Goal: Obtain resource: Download file/media

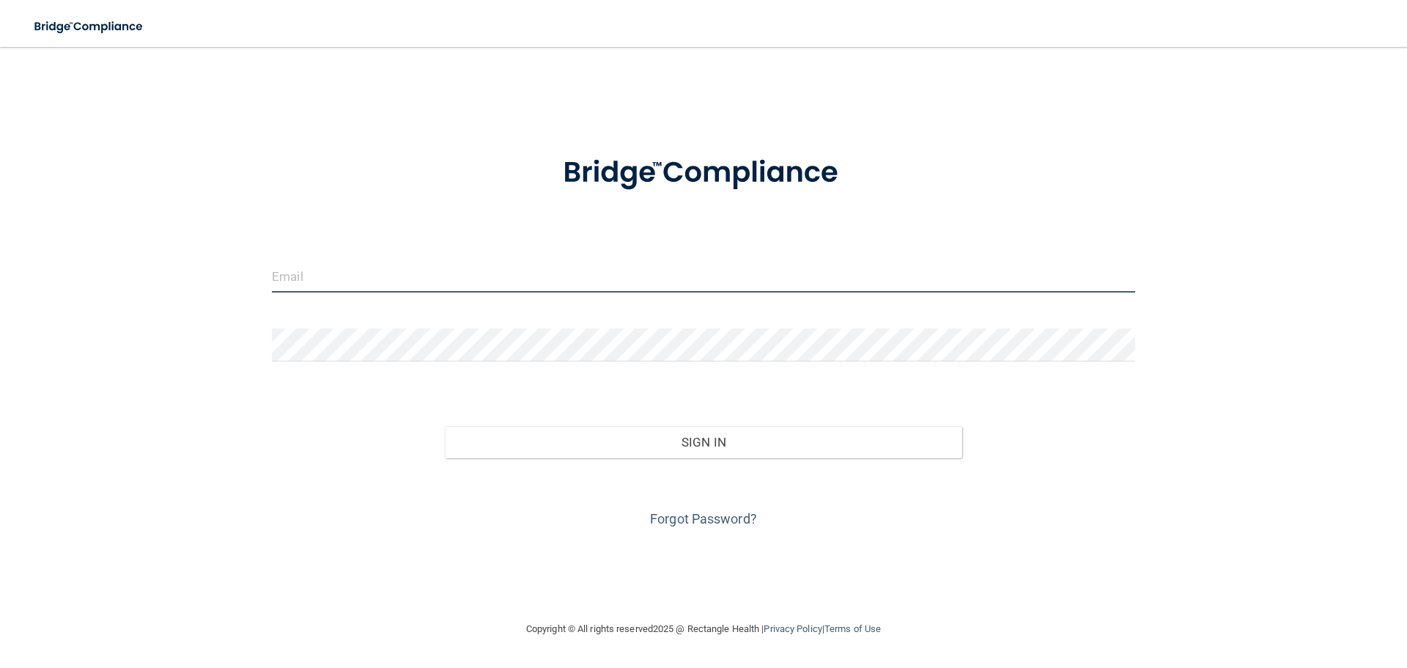
click at [374, 283] on input "email" at bounding box center [703, 275] width 863 height 33
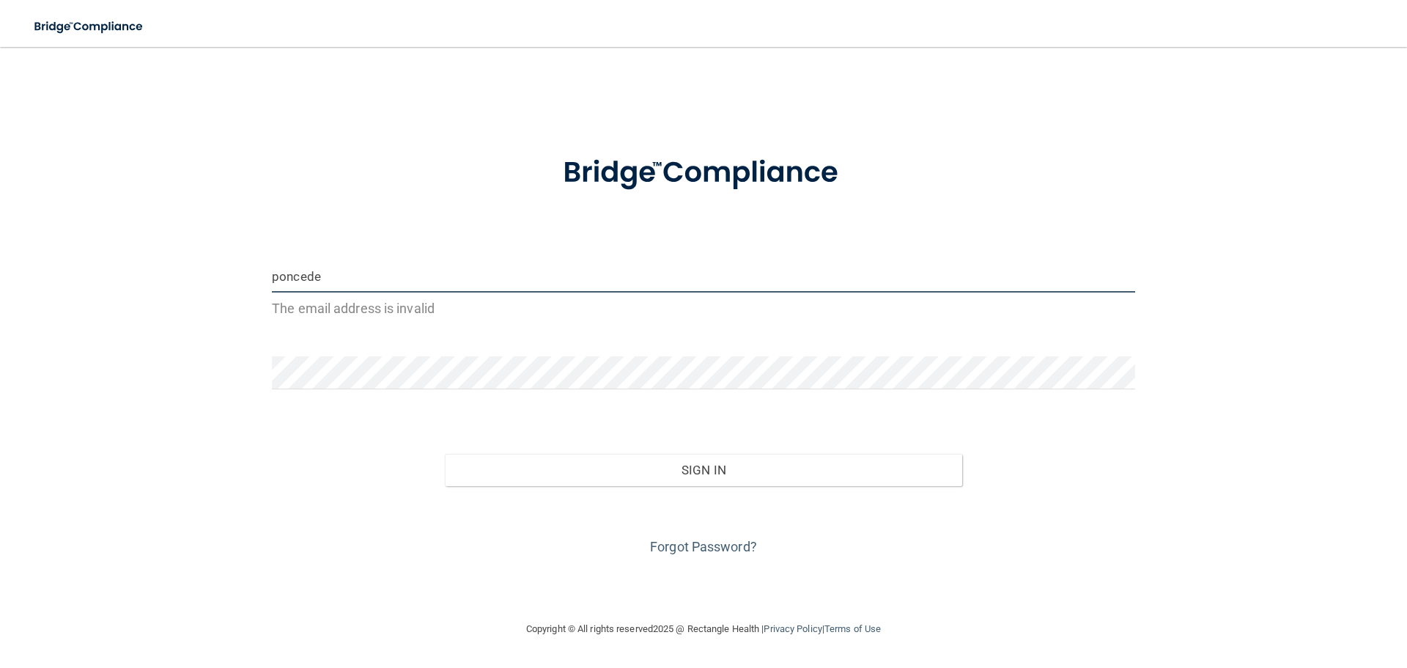
type input "[EMAIL_ADDRESS][DOMAIN_NAME]"
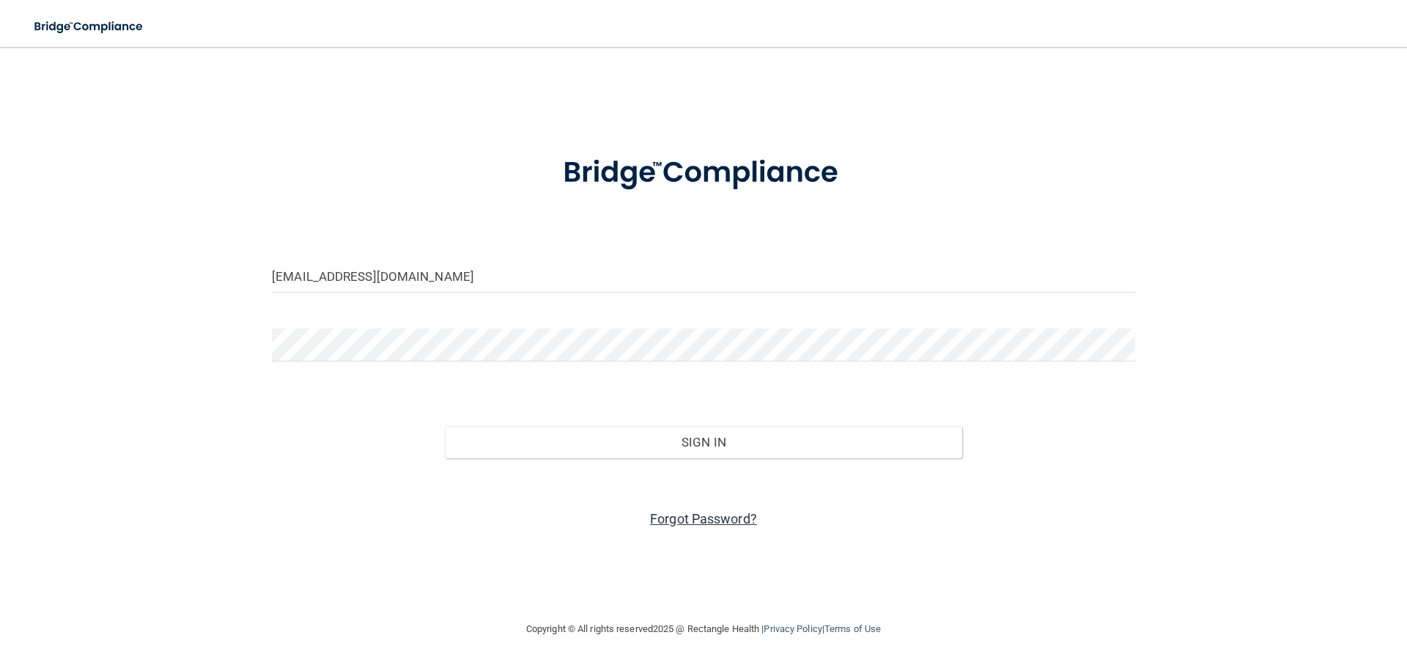
click at [722, 512] on link "Forgot Password?" at bounding box center [703, 518] width 107 height 15
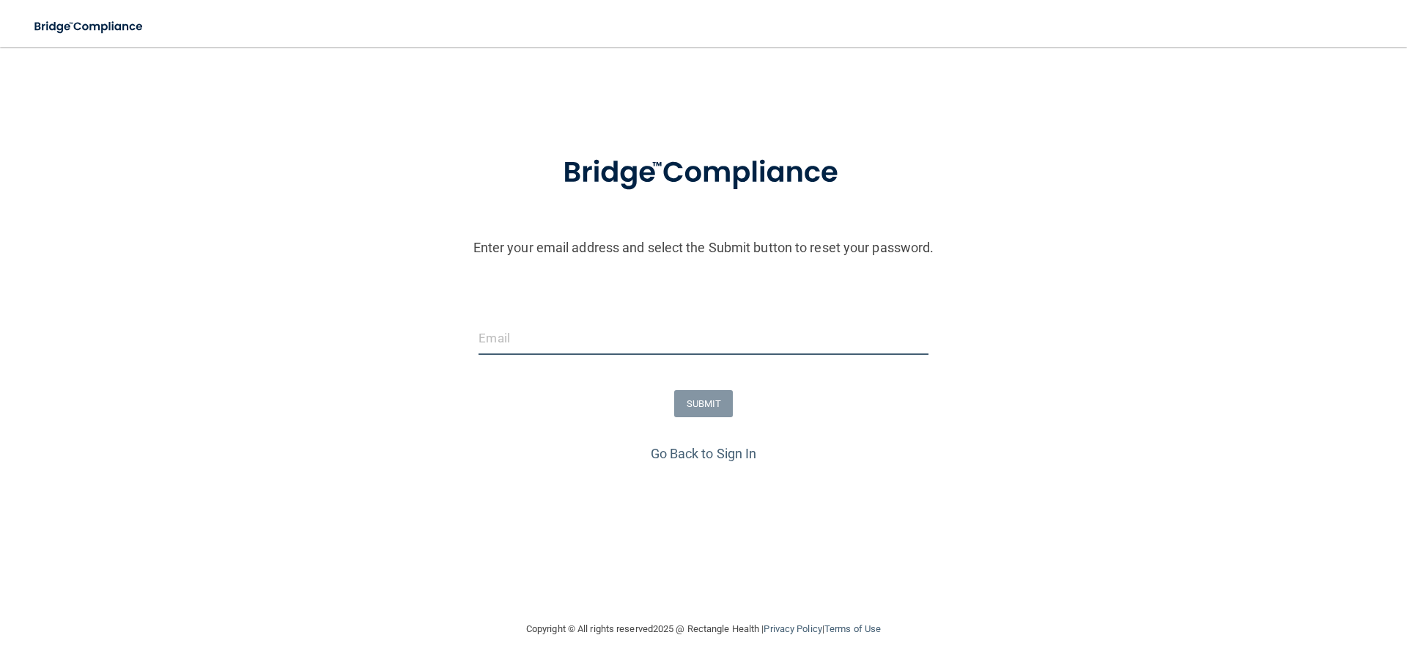
click at [555, 342] on input "email" at bounding box center [703, 338] width 449 height 33
type input "[EMAIL_ADDRESS][DOMAIN_NAME]"
click at [693, 396] on button "SUBMIT" at bounding box center [703, 403] width 59 height 27
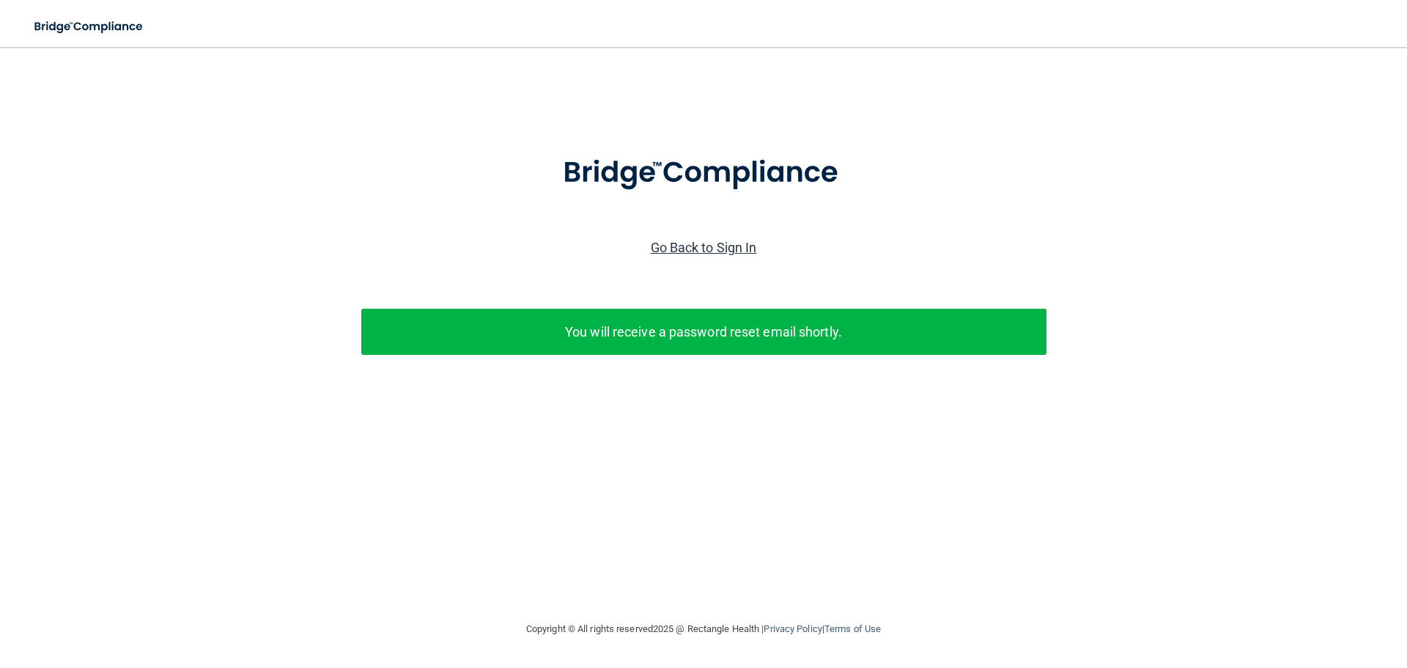
click at [712, 248] on link "Go Back to Sign In" at bounding box center [704, 247] width 106 height 15
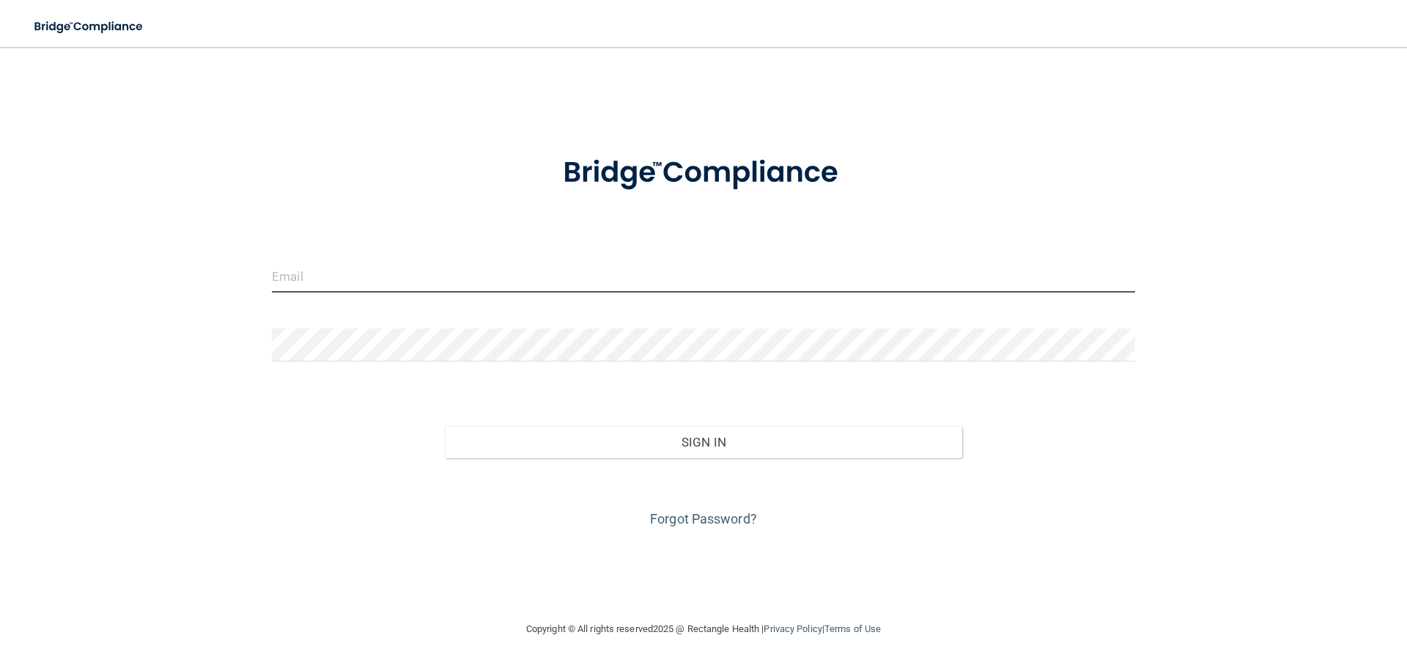
click at [376, 278] on input "email" at bounding box center [703, 275] width 863 height 33
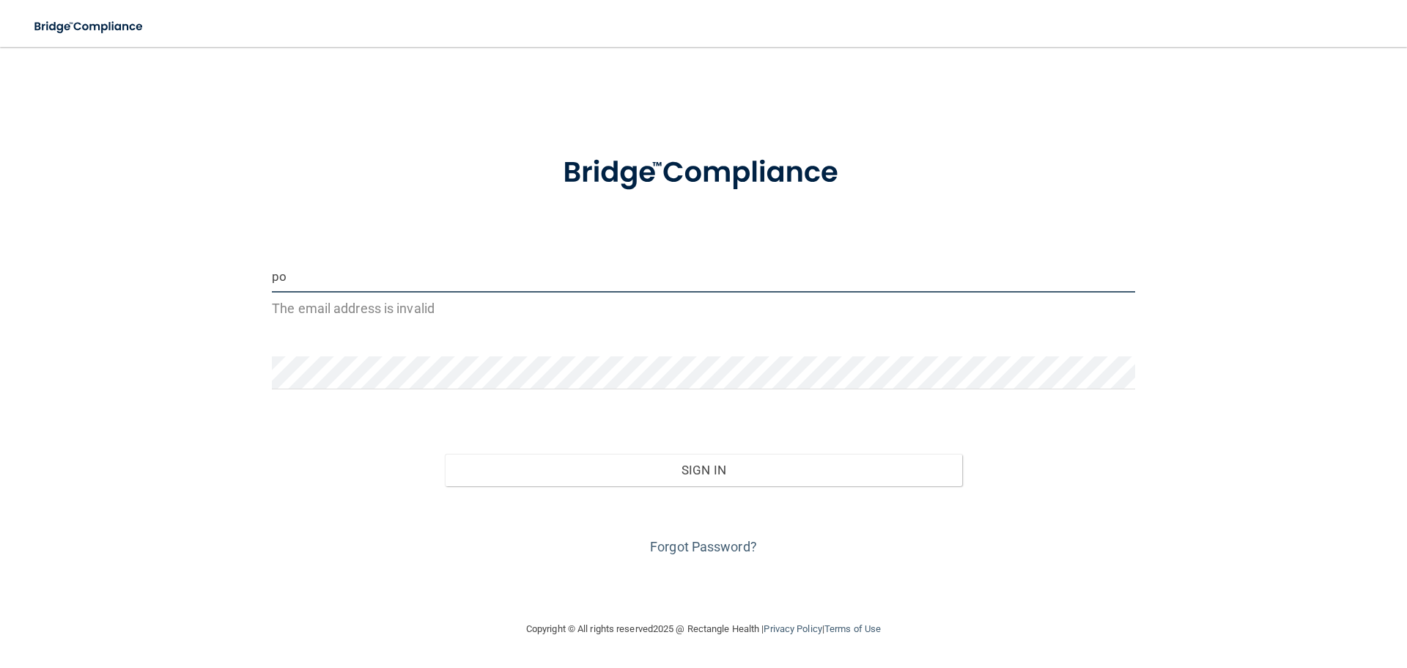
type input "[EMAIL_ADDRESS][DOMAIN_NAME]"
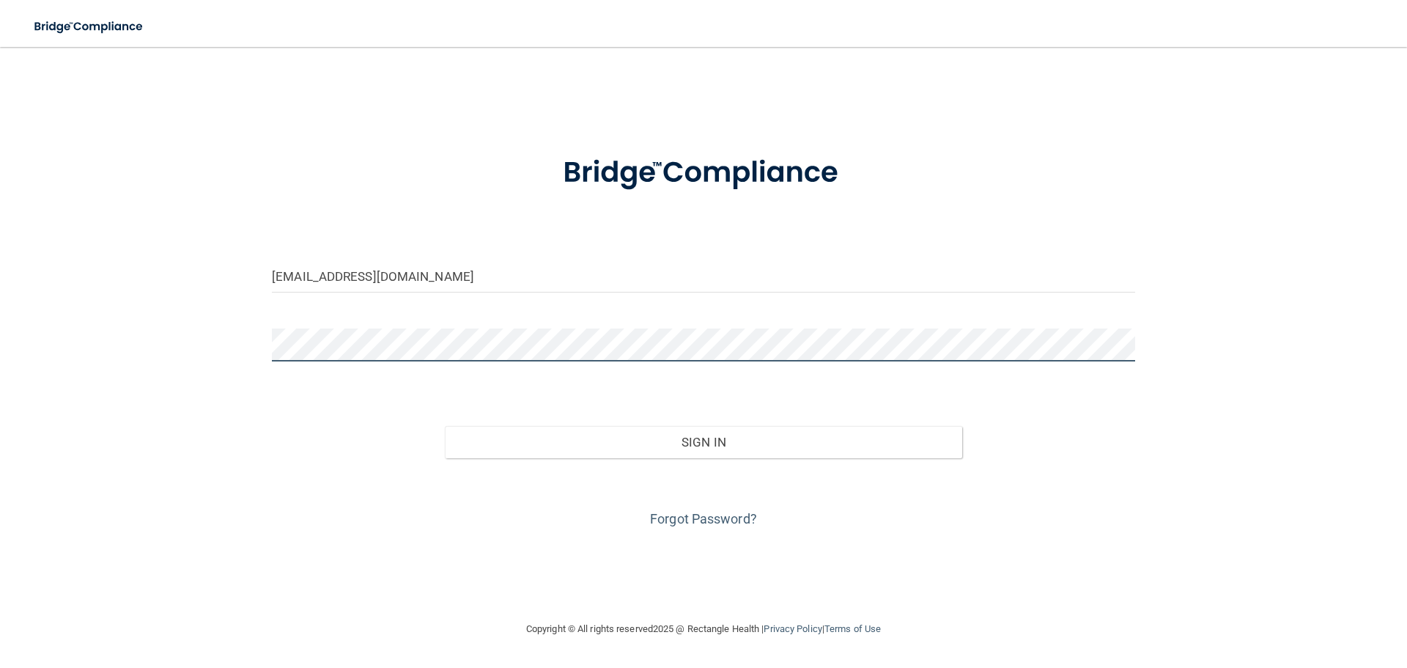
click at [445, 426] on button "Sign In" at bounding box center [704, 442] width 518 height 32
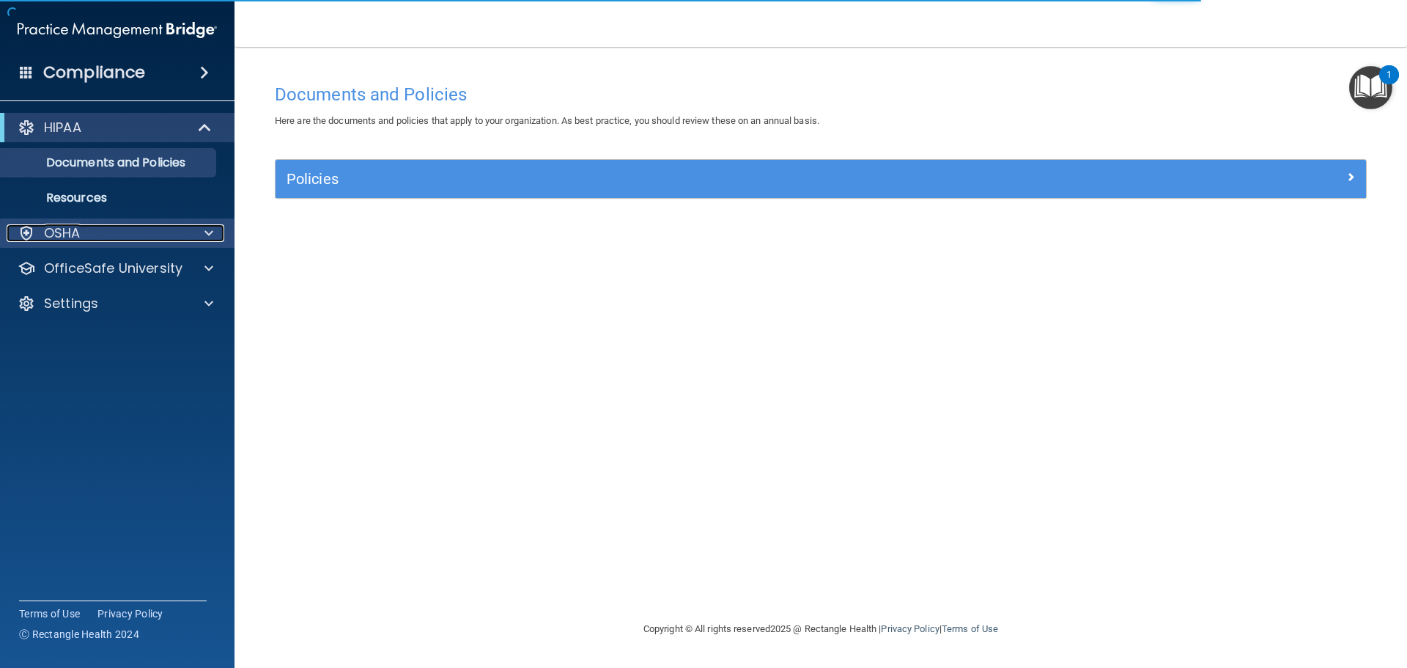
click at [95, 235] on div "OSHA" at bounding box center [98, 233] width 182 height 18
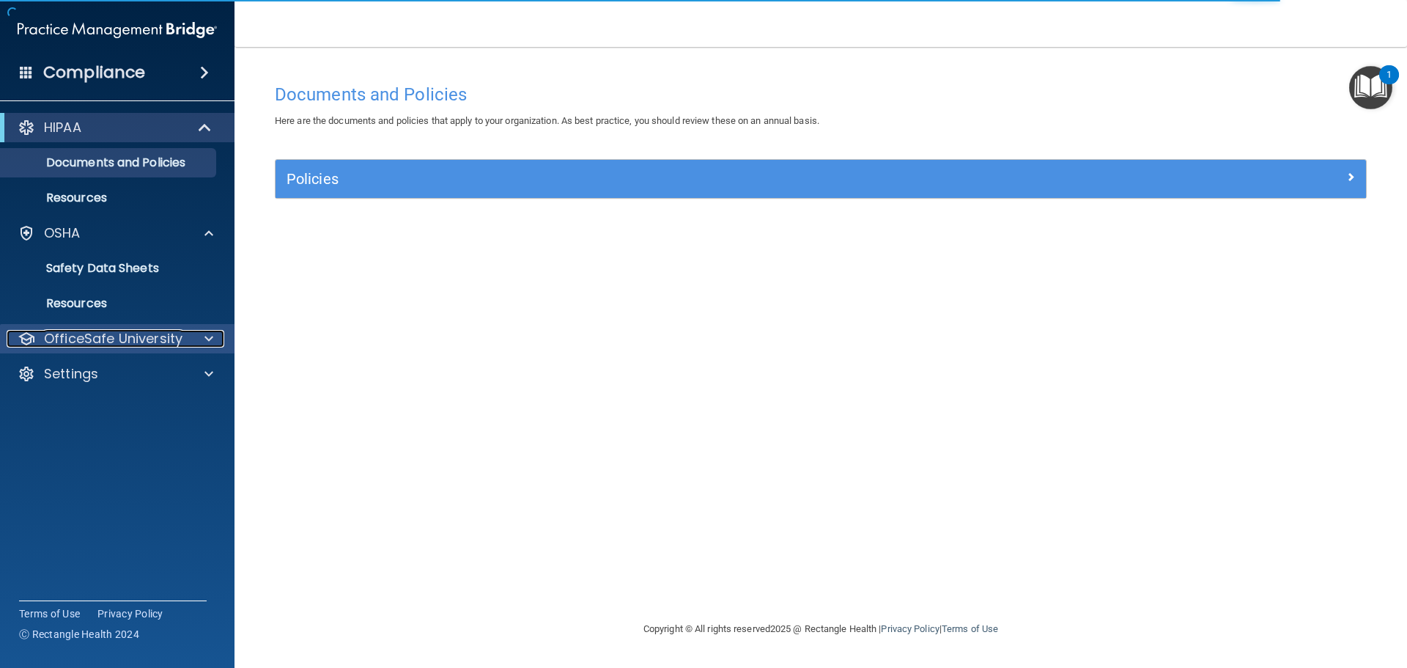
click at [108, 334] on p "OfficeSafe University" at bounding box center [113, 339] width 139 height 18
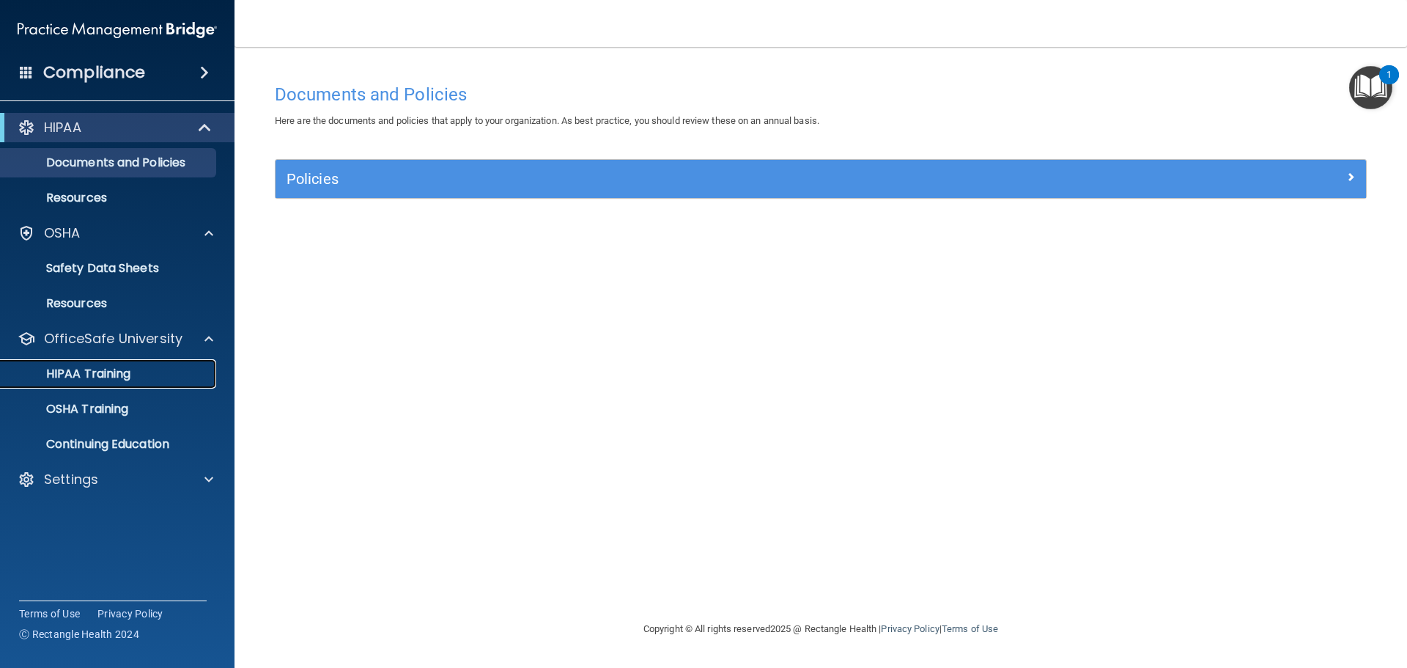
click at [138, 377] on div "HIPAA Training" at bounding box center [110, 373] width 200 height 15
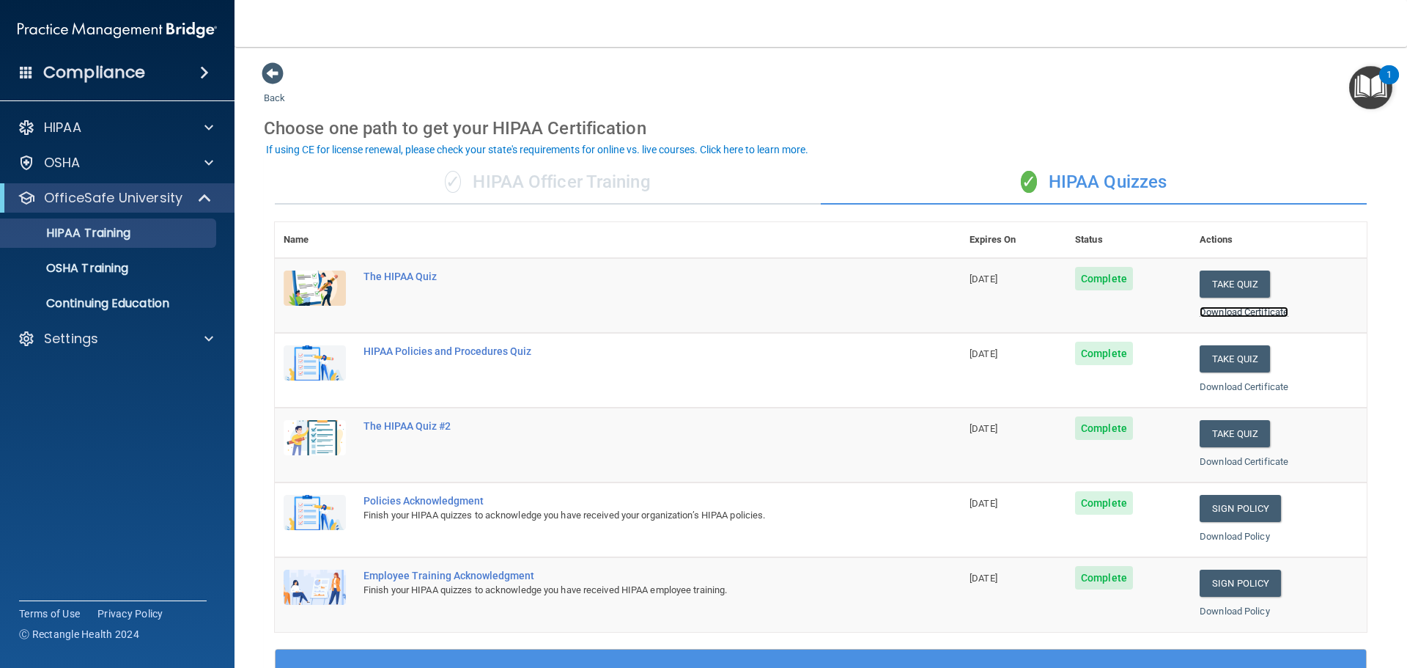
click at [1209, 314] on link "Download Certificate" at bounding box center [1244, 311] width 89 height 11
click at [1210, 388] on link "Download Certificate" at bounding box center [1244, 386] width 89 height 11
click at [1223, 465] on link "Download Certificate" at bounding box center [1244, 461] width 89 height 11
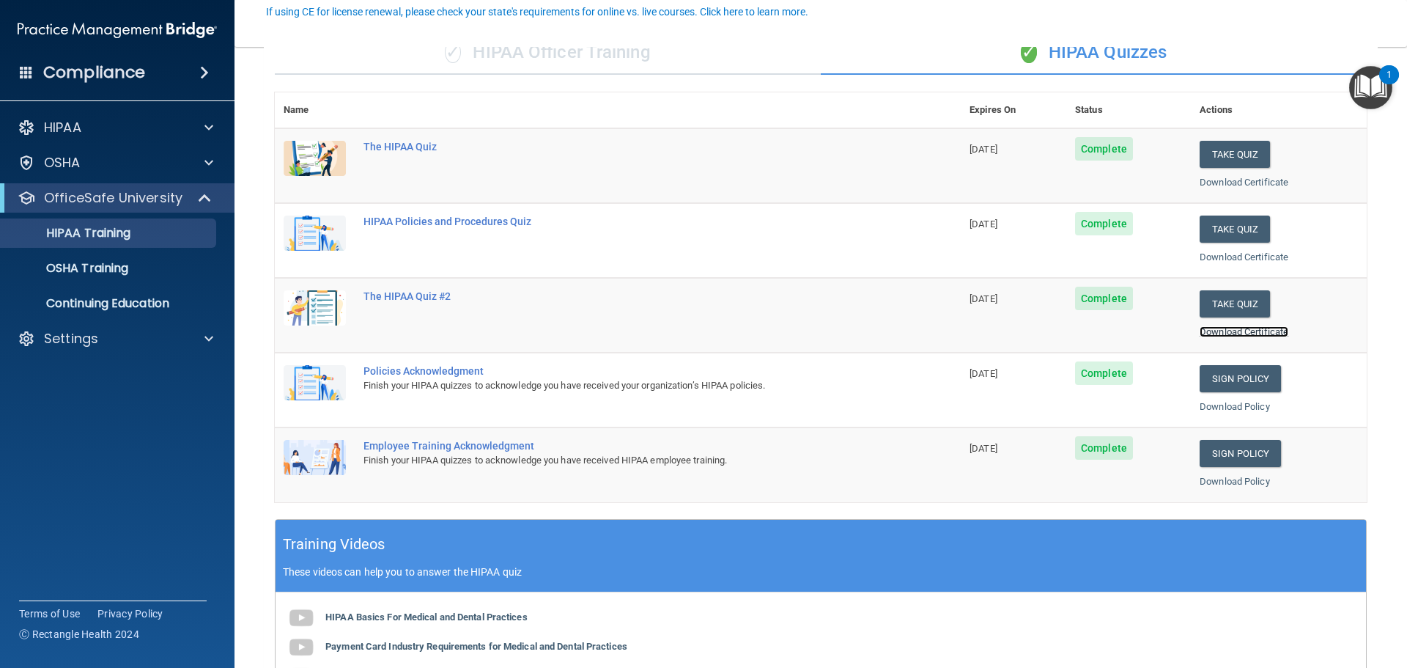
scroll to position [147, 0]
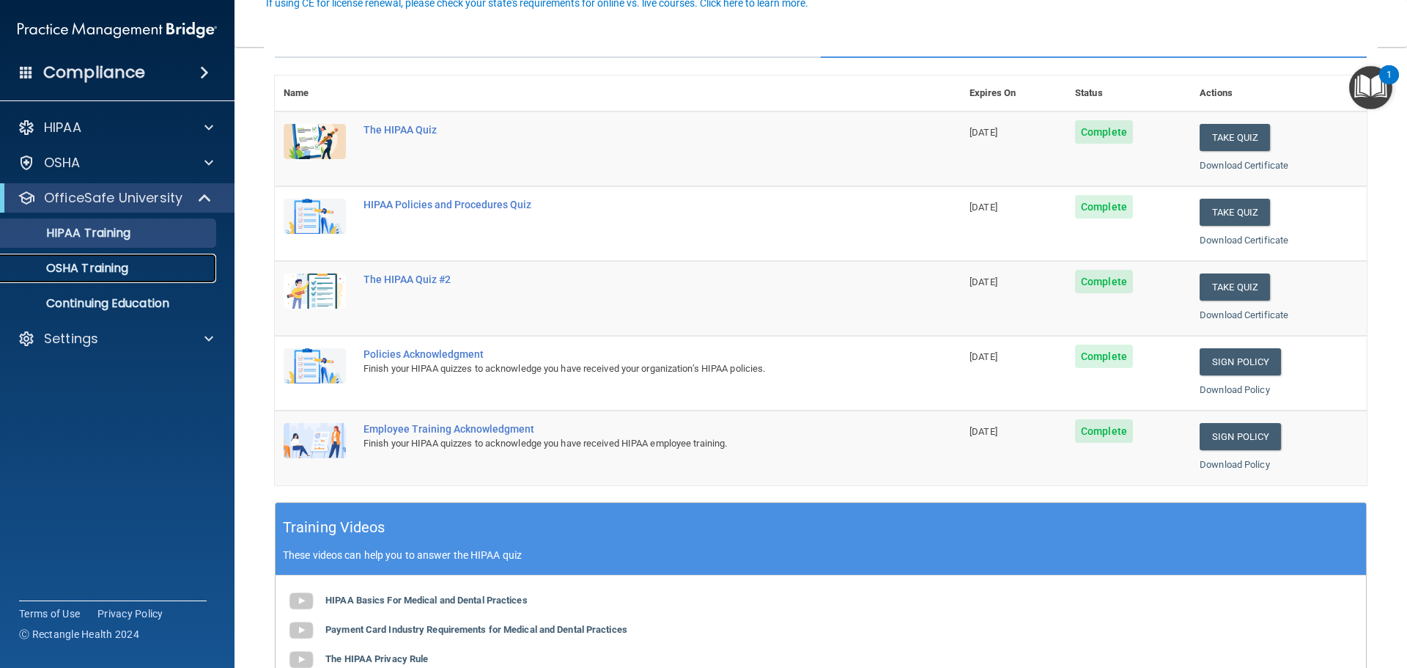
click at [119, 271] on p "OSHA Training" at bounding box center [69, 268] width 119 height 15
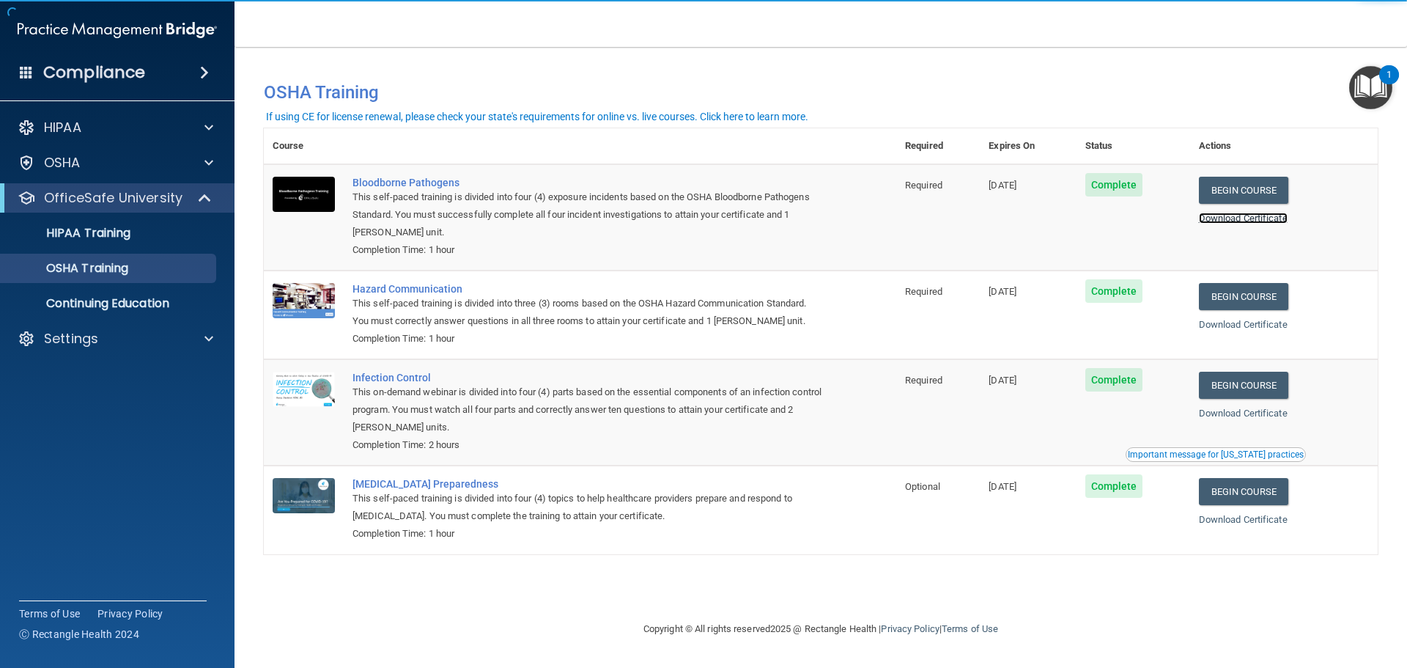
click at [1231, 220] on link "Download Certificate" at bounding box center [1243, 218] width 89 height 11
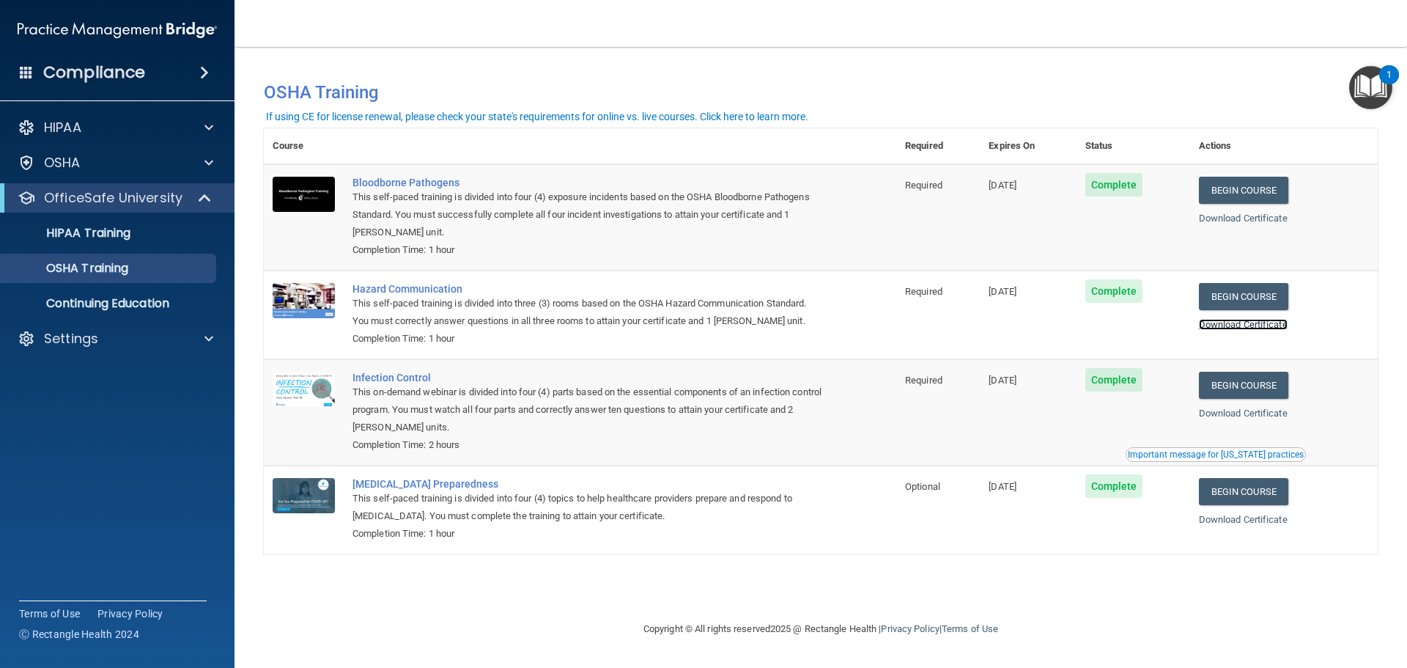
click at [1236, 325] on link "Download Certificate" at bounding box center [1243, 324] width 89 height 11
click at [1247, 413] on link "Download Certificate" at bounding box center [1243, 412] width 89 height 11
click at [1229, 520] on link "Download Certificate" at bounding box center [1243, 519] width 89 height 11
click at [120, 234] on p "HIPAA Training" at bounding box center [70, 233] width 121 height 15
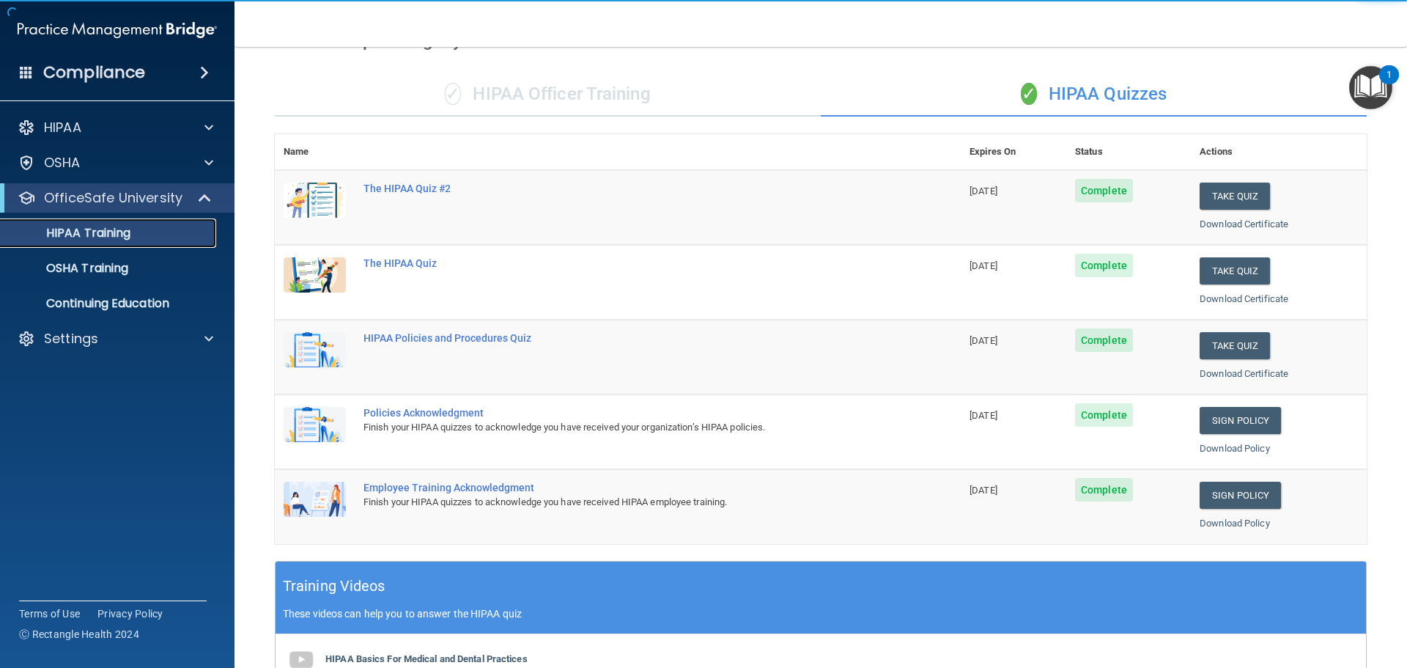
scroll to position [220, 0]
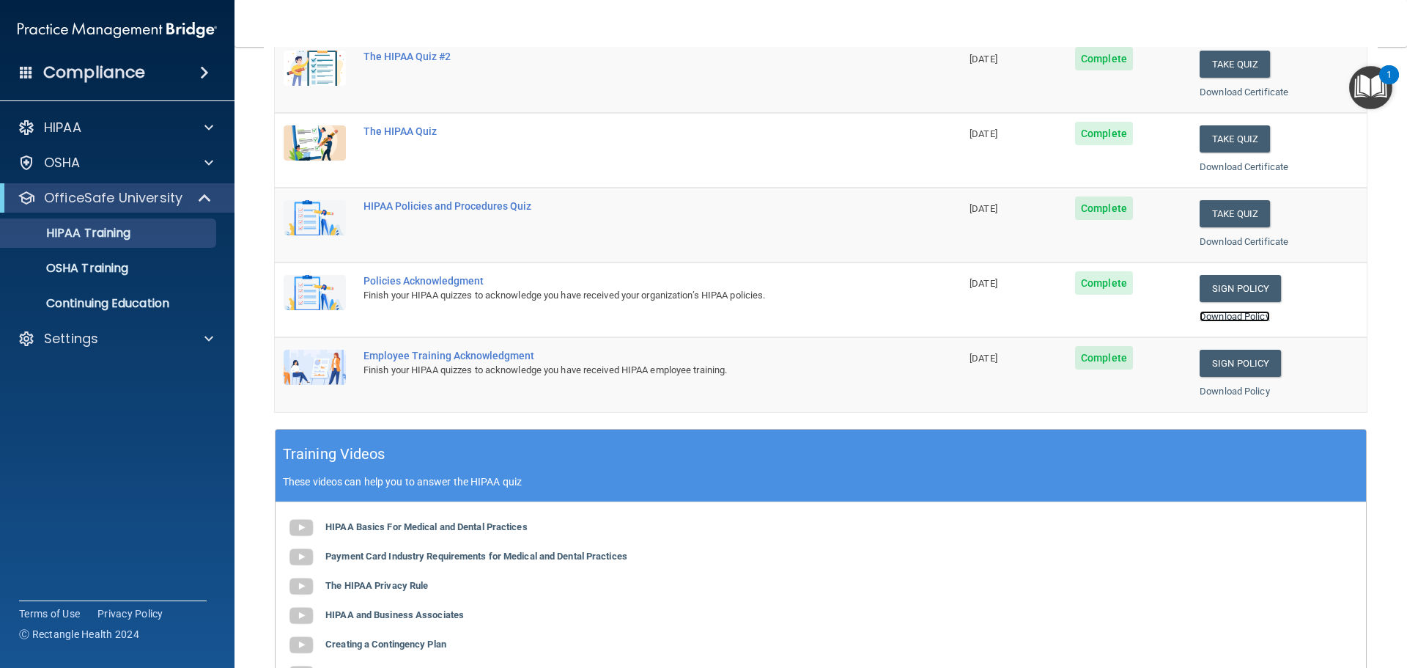
click at [1256, 311] on link "Download Policy" at bounding box center [1235, 316] width 70 height 11
click at [1246, 396] on link "Download Policy" at bounding box center [1235, 391] width 70 height 11
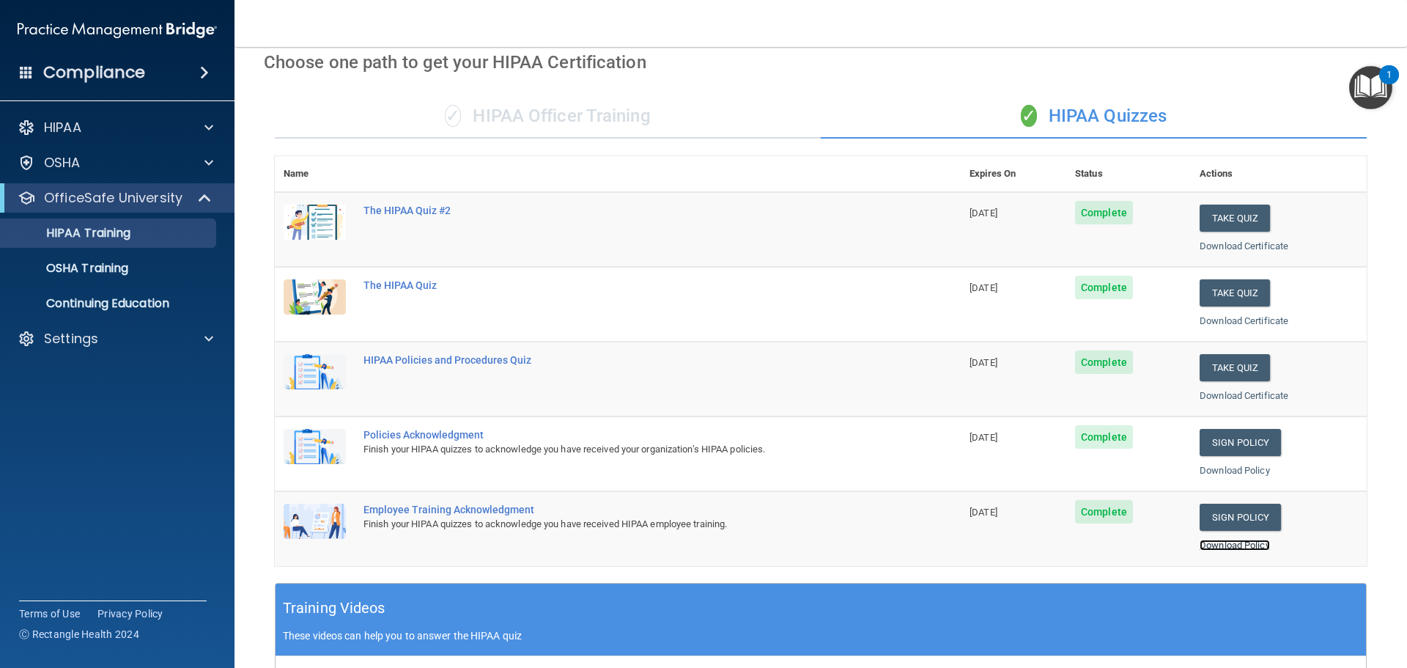
scroll to position [0, 0]
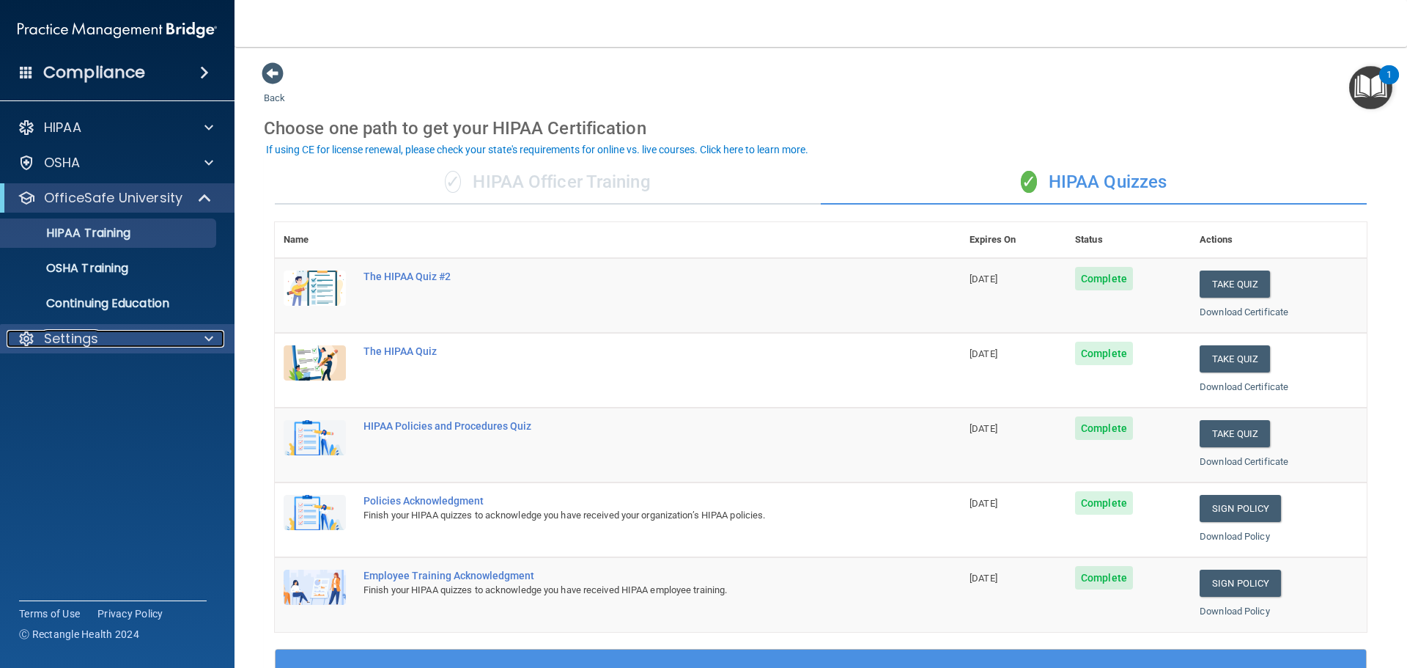
click at [133, 336] on div "Settings" at bounding box center [98, 339] width 182 height 18
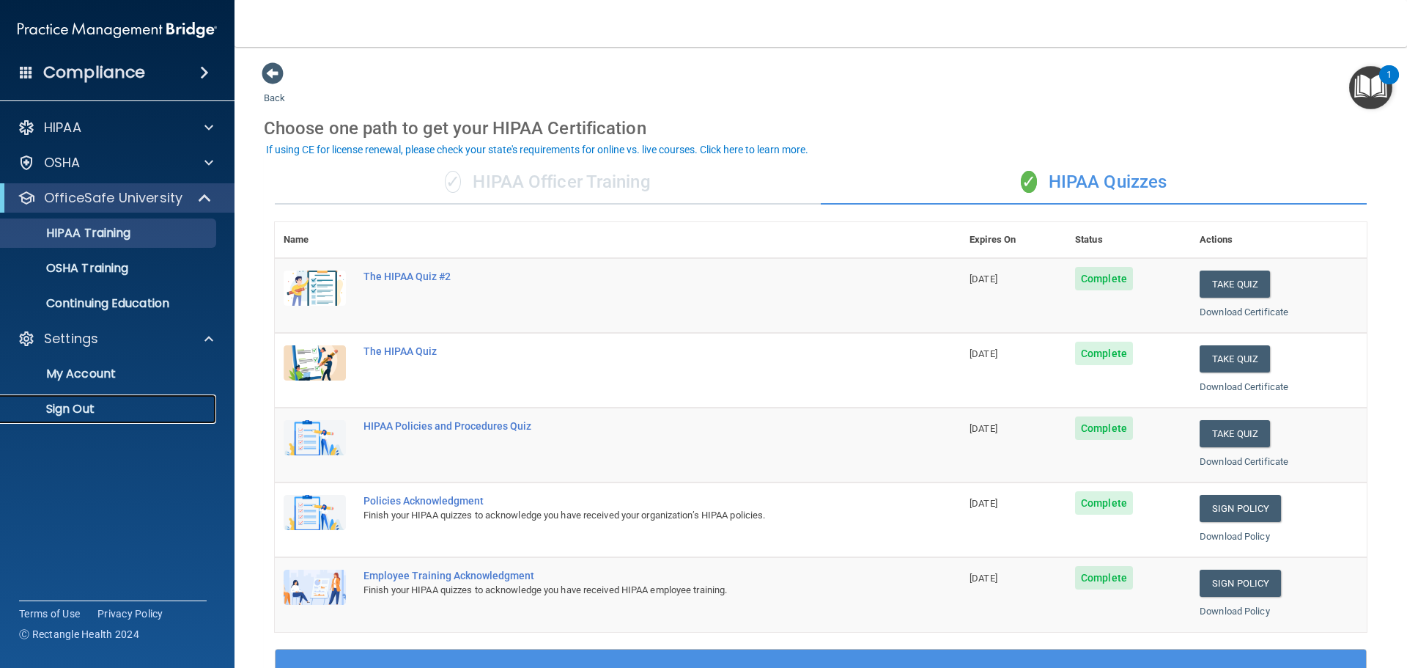
click at [121, 410] on p "Sign Out" at bounding box center [110, 409] width 200 height 15
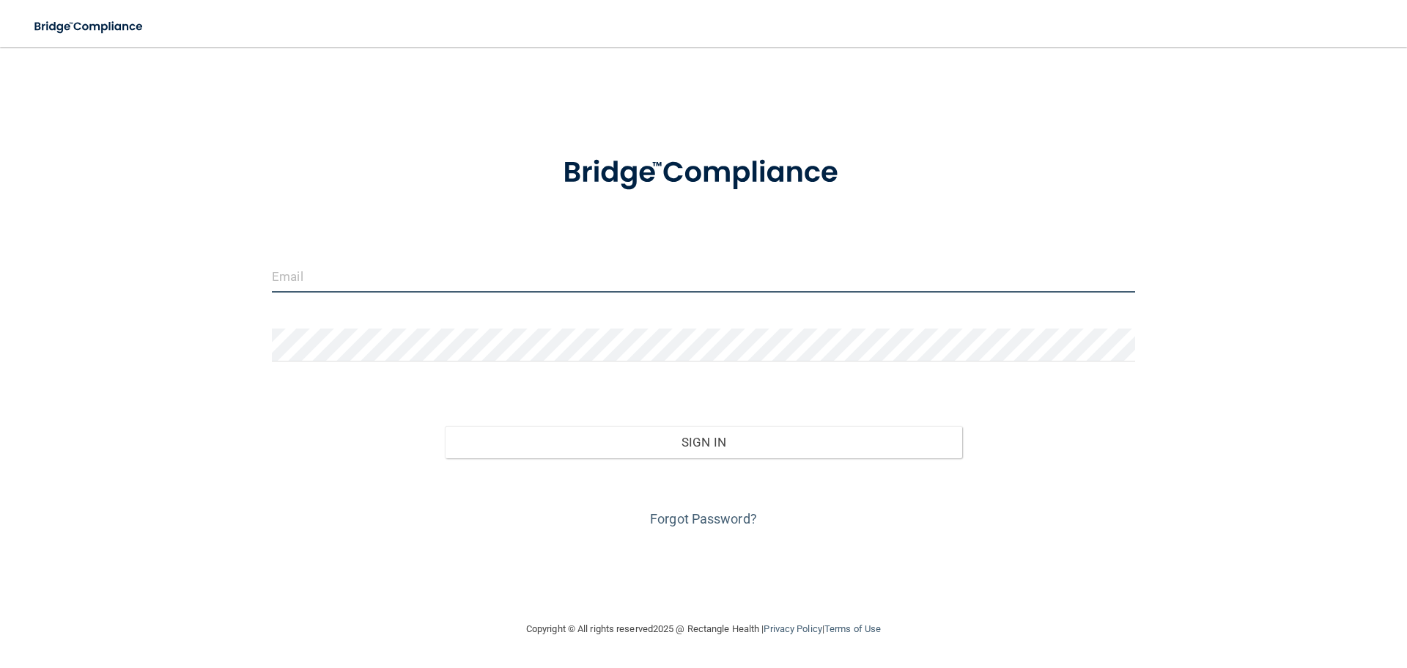
click at [420, 276] on input "email" at bounding box center [703, 275] width 863 height 33
type input "itorres69@icloud.com"
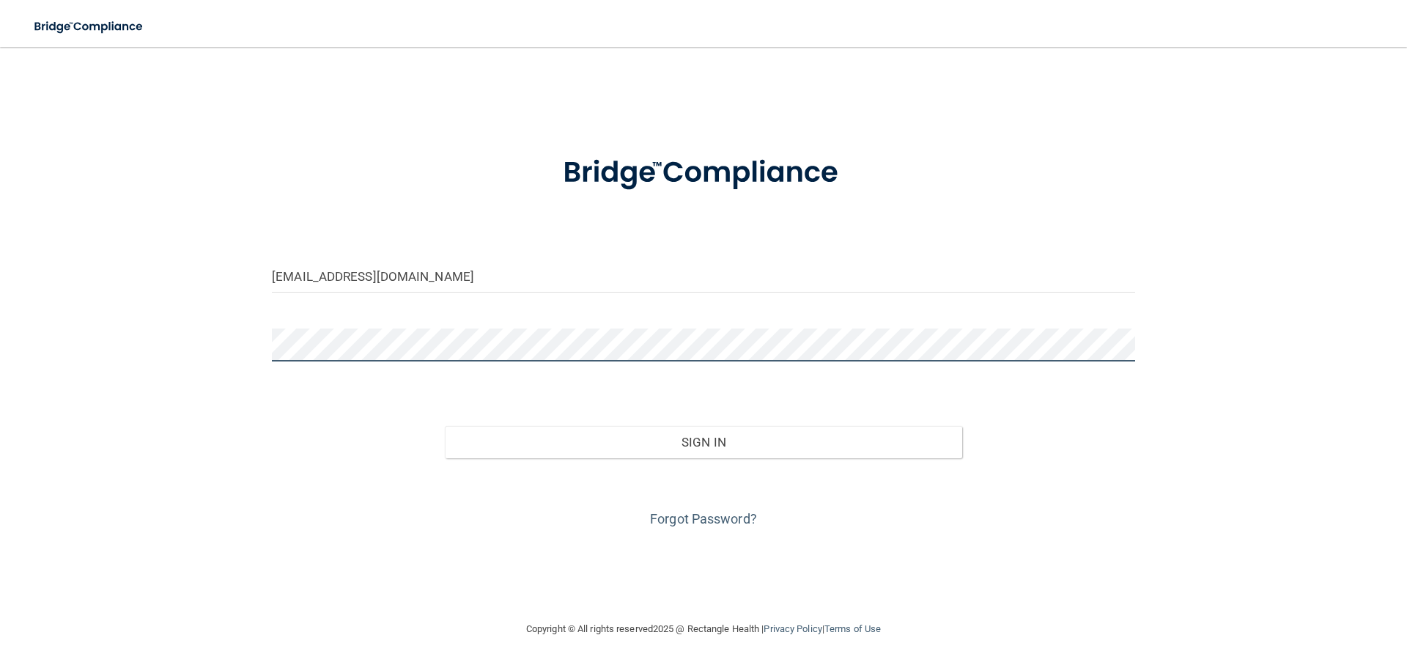
click at [445, 426] on button "Sign In" at bounding box center [704, 442] width 518 height 32
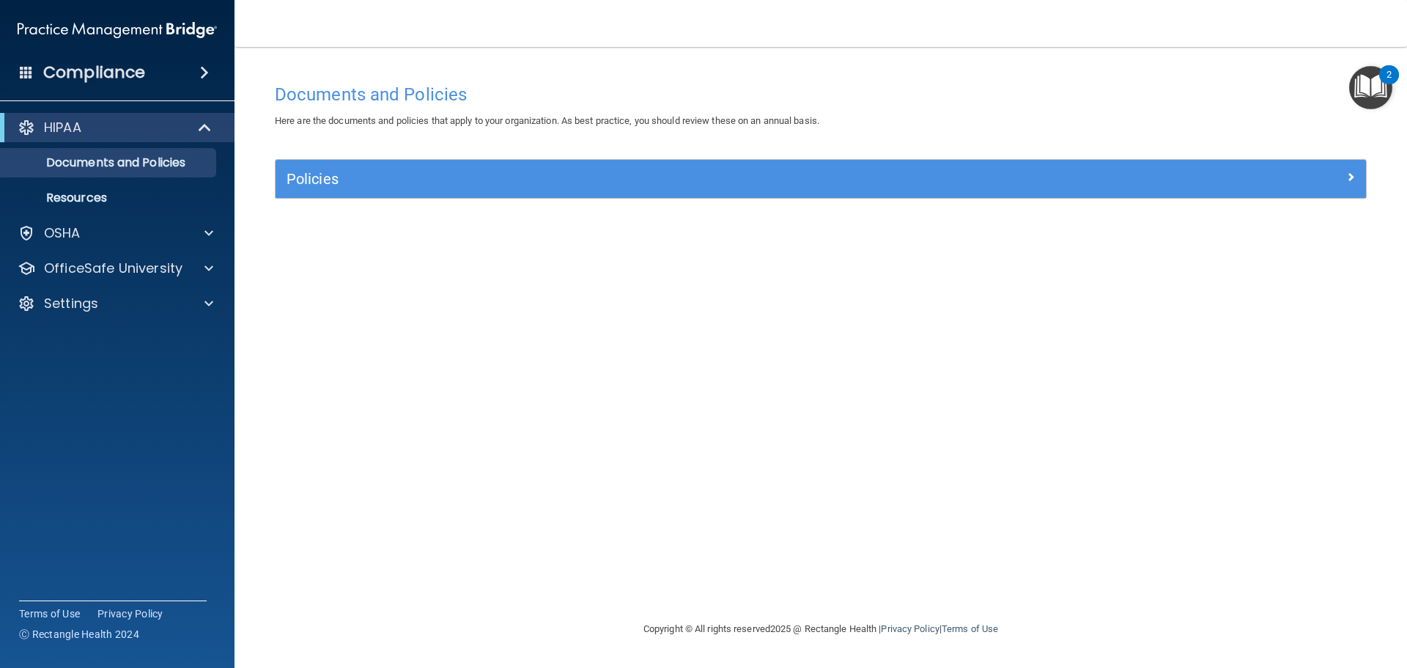
click at [133, 248] on div "HIPAA Documents and Policies Report an Incident Business Associates Emergency P…" at bounding box center [117, 218] width 235 height 223
click at [161, 238] on div "OSHA" at bounding box center [98, 233] width 182 height 18
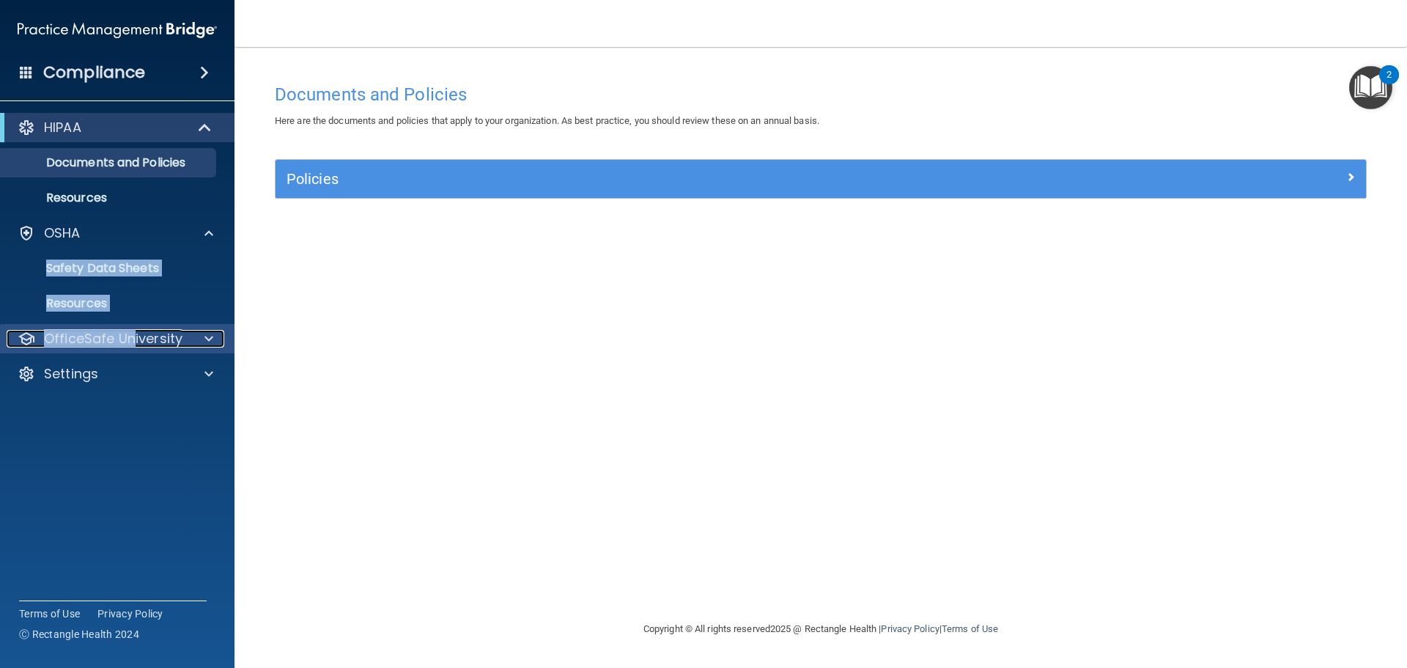
click at [186, 342] on div "OfficeSafe University" at bounding box center [98, 339] width 182 height 18
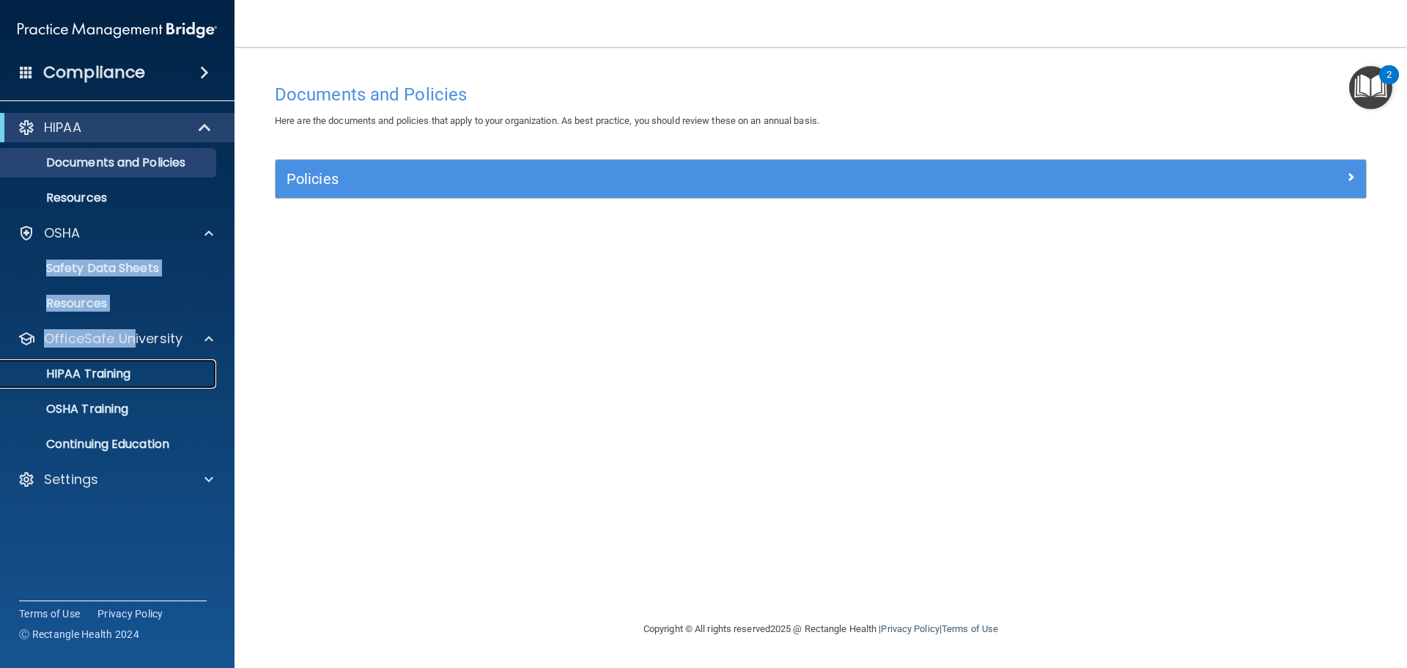
click at [164, 380] on div "HIPAA Training" at bounding box center [110, 373] width 200 height 15
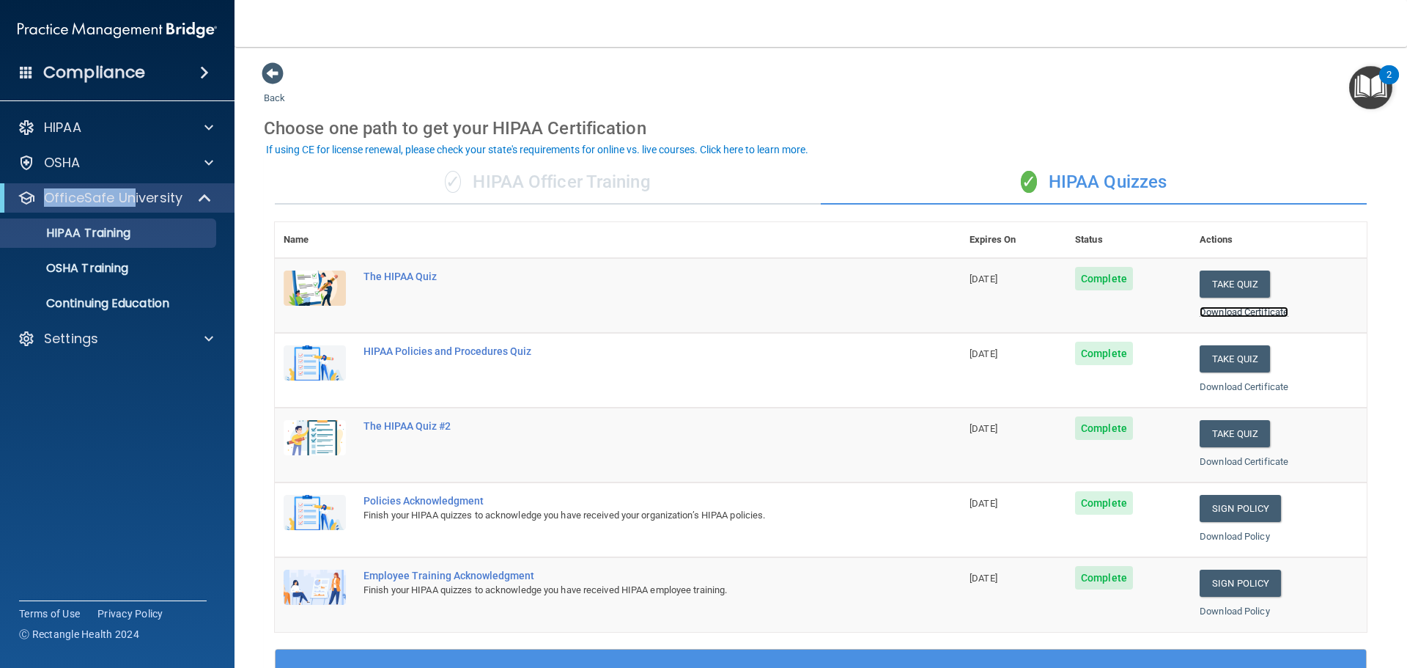
click at [1230, 312] on link "Download Certificate" at bounding box center [1244, 311] width 89 height 11
click at [1246, 391] on link "Download Certificate" at bounding box center [1244, 386] width 89 height 11
click at [1223, 461] on link "Download Certificate" at bounding box center [1244, 461] width 89 height 11
click at [1216, 536] on link "Download Policy" at bounding box center [1235, 536] width 70 height 11
click at [153, 277] on link "OSHA Training" at bounding box center [100, 268] width 231 height 29
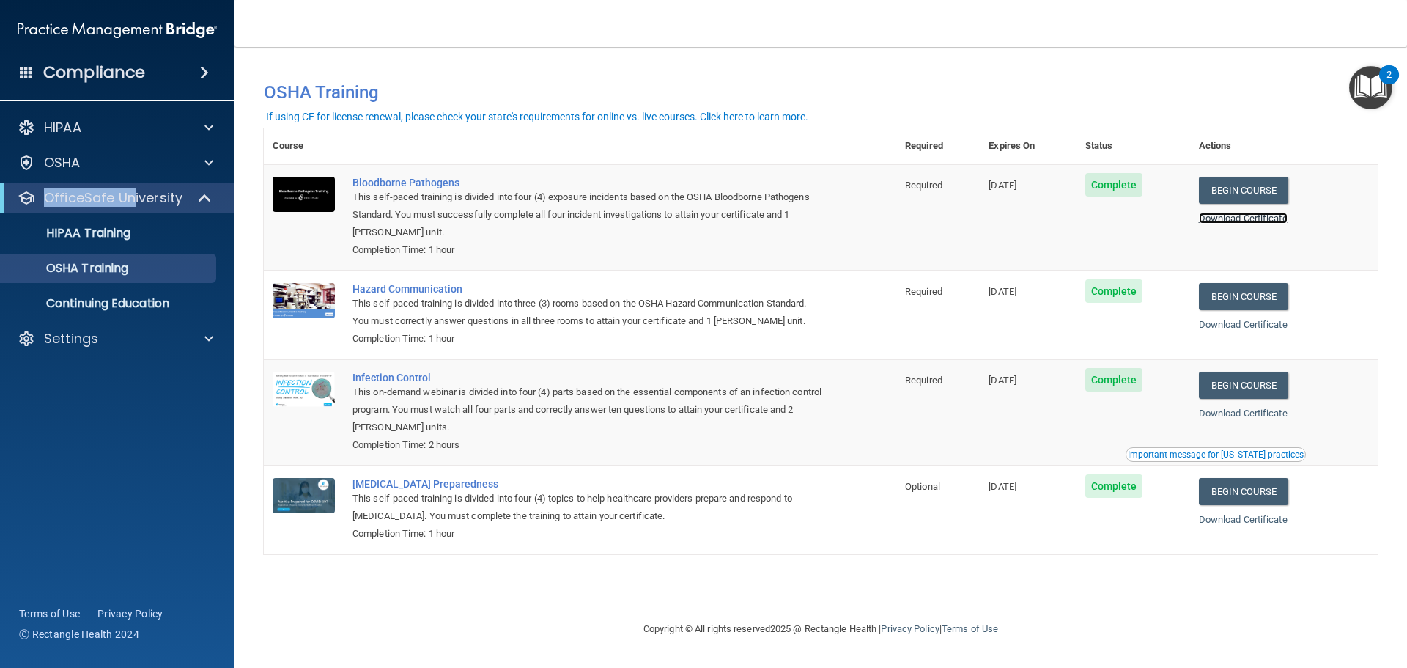
click at [1234, 221] on link "Download Certificate" at bounding box center [1243, 218] width 89 height 11
click at [1233, 327] on link "Download Certificate" at bounding box center [1243, 324] width 89 height 11
click at [1228, 413] on link "Download Certificate" at bounding box center [1243, 412] width 89 height 11
click at [1244, 525] on link "Download Certificate" at bounding box center [1243, 519] width 89 height 11
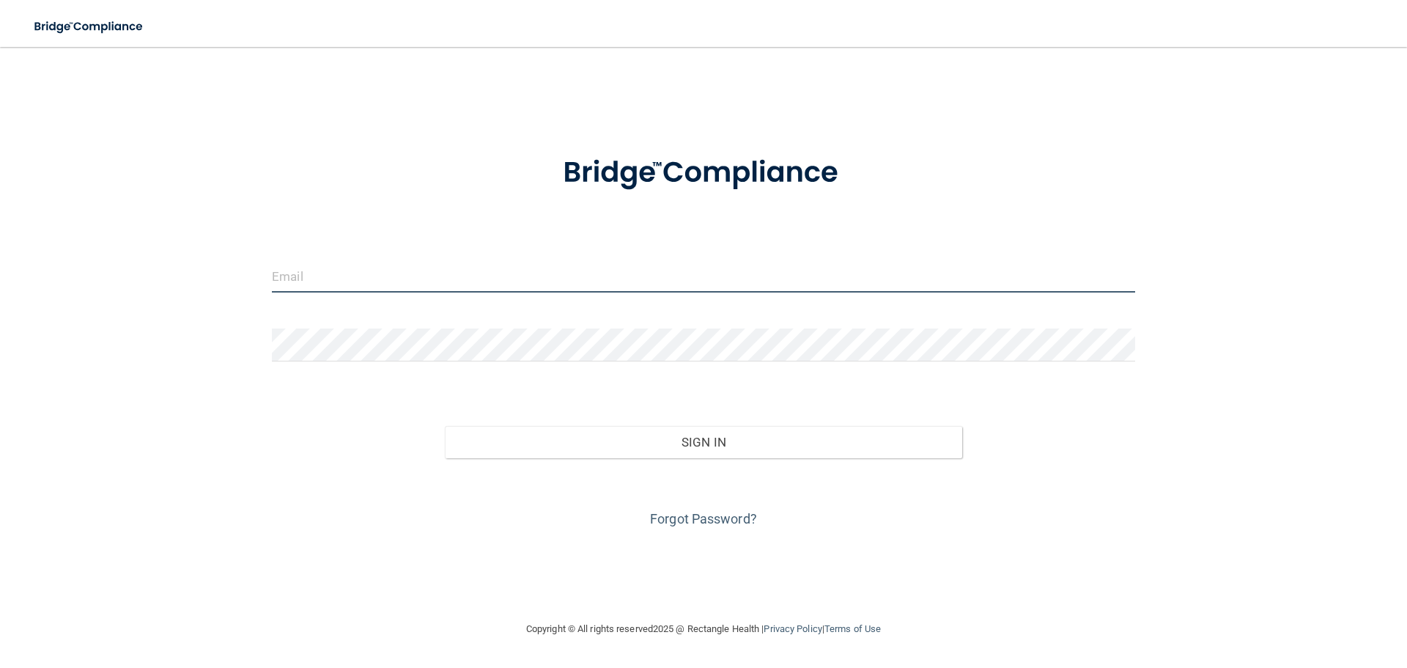
drag, startPoint x: 360, startPoint y: 259, endPoint x: 356, endPoint y: 266, distance: 7.5
click at [360, 259] on input "email" at bounding box center [703, 275] width 863 height 33
click at [353, 269] on input "email" at bounding box center [703, 275] width 863 height 33
type input "jordanmanzelli@icloud.com"
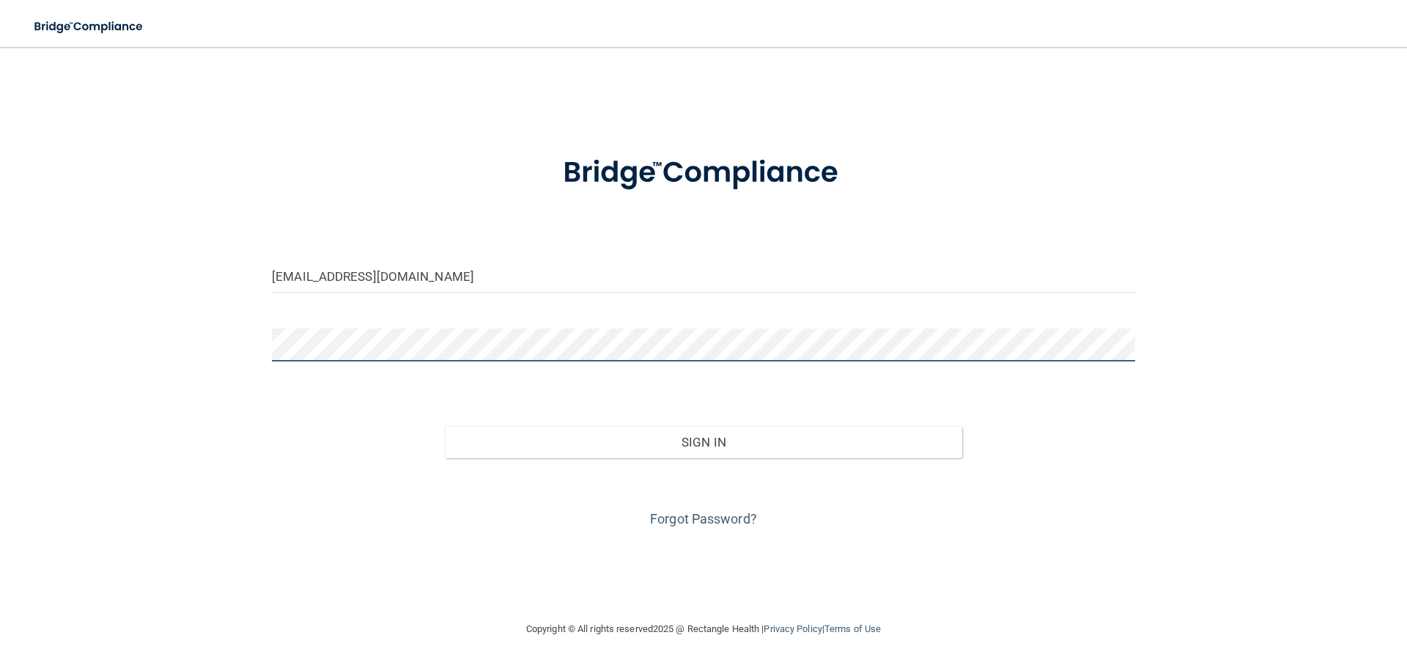
click at [445, 426] on button "Sign In" at bounding box center [704, 442] width 518 height 32
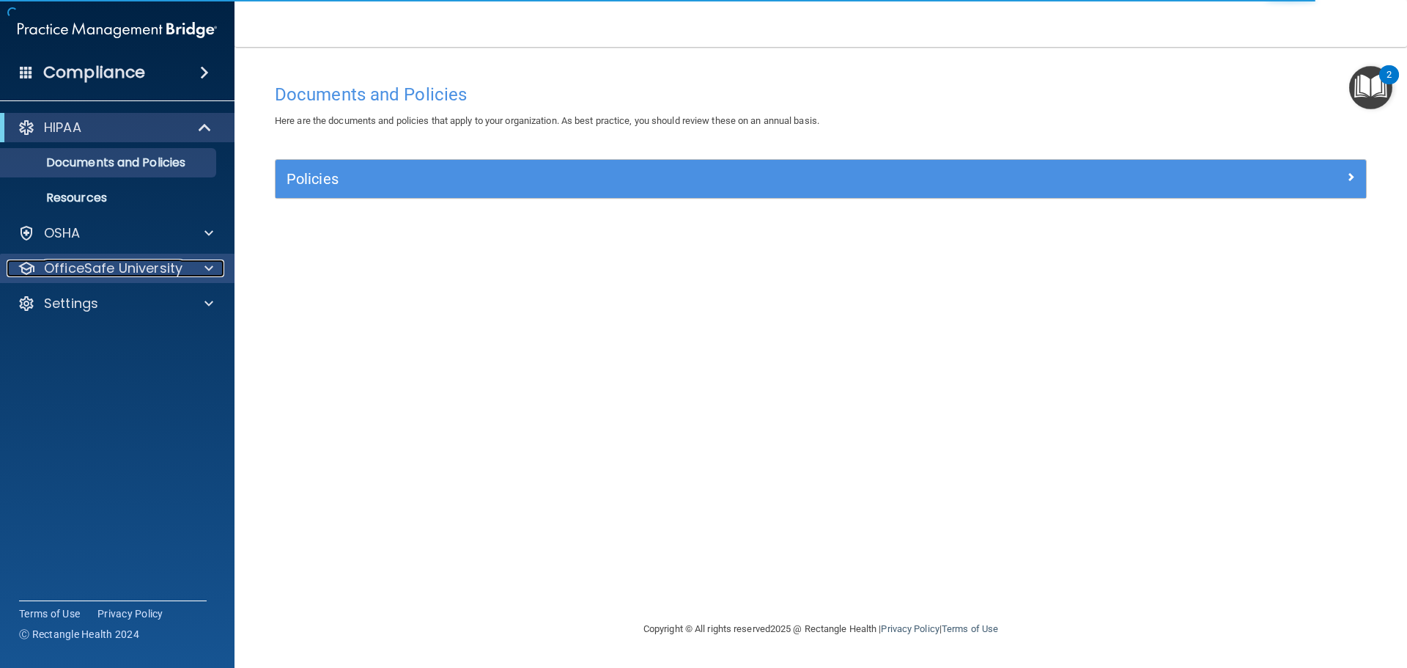
click at [158, 266] on p "OfficeSafe University" at bounding box center [113, 268] width 139 height 18
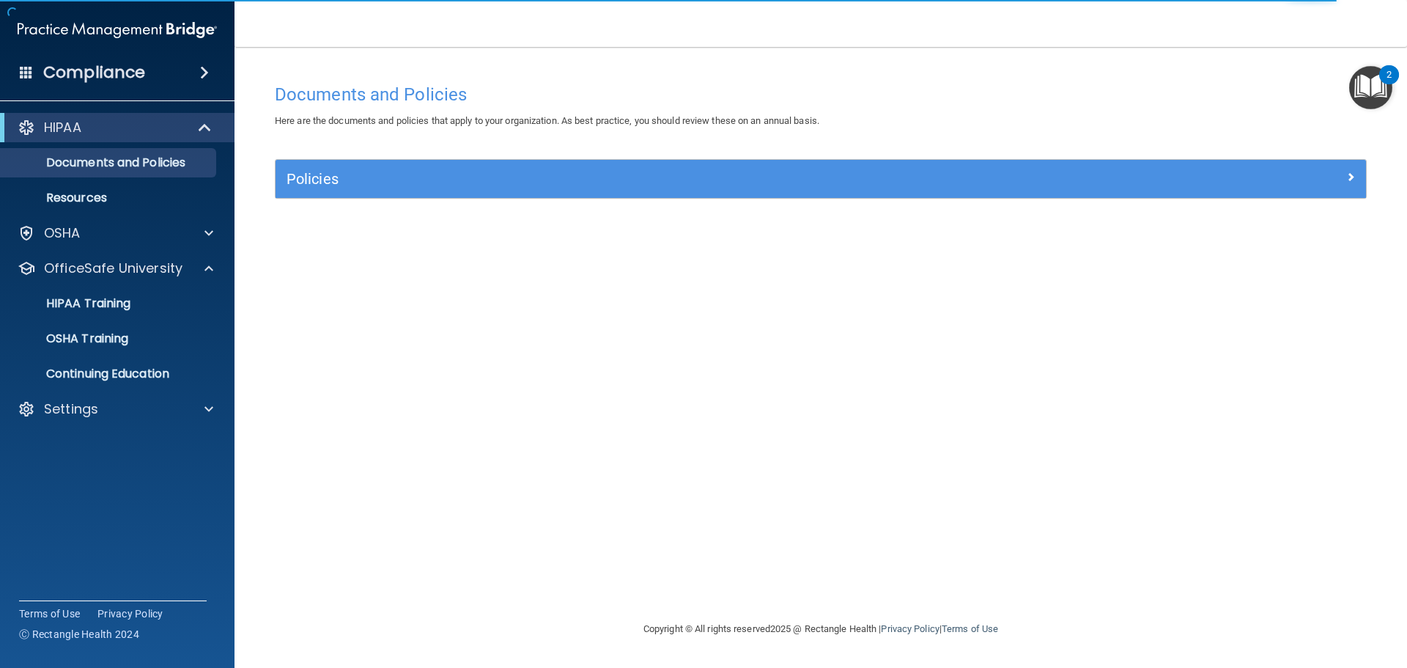
click at [171, 318] on ul "HIPAA Training OSHA Training Continuing Education" at bounding box center [117, 336] width 265 height 106
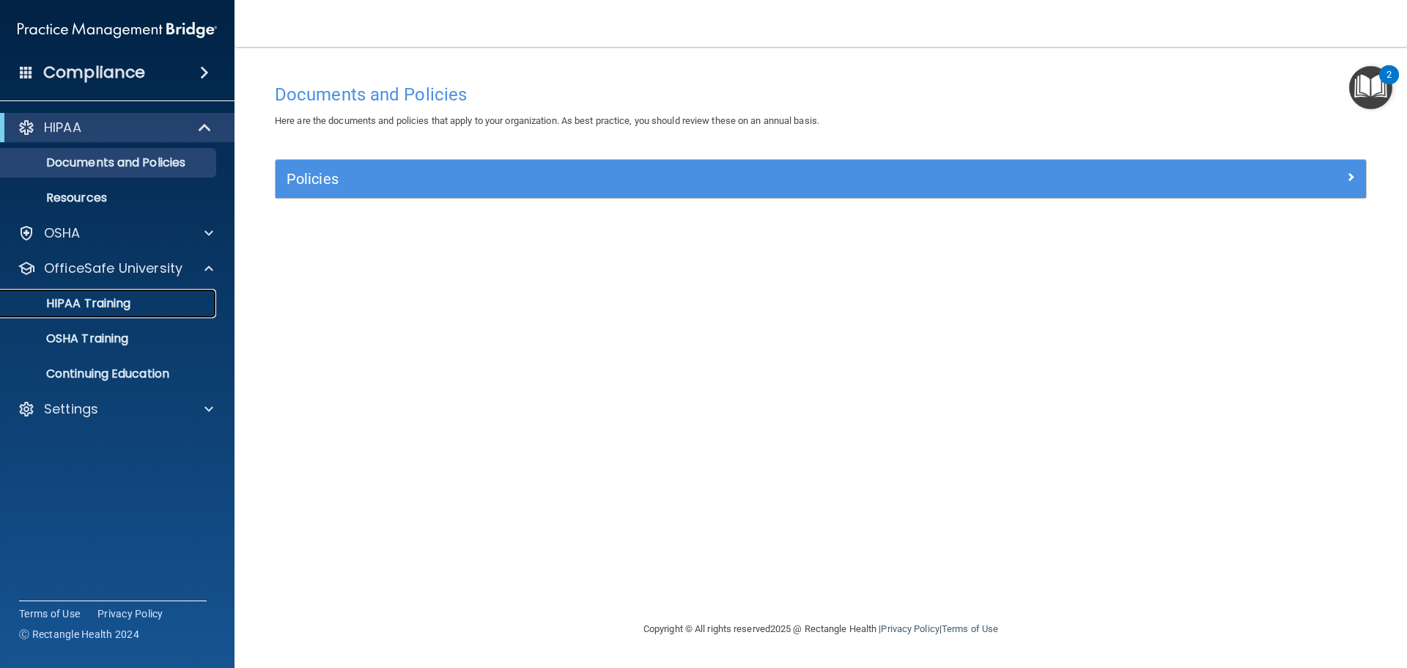
click at [159, 310] on link "HIPAA Training" at bounding box center [100, 303] width 231 height 29
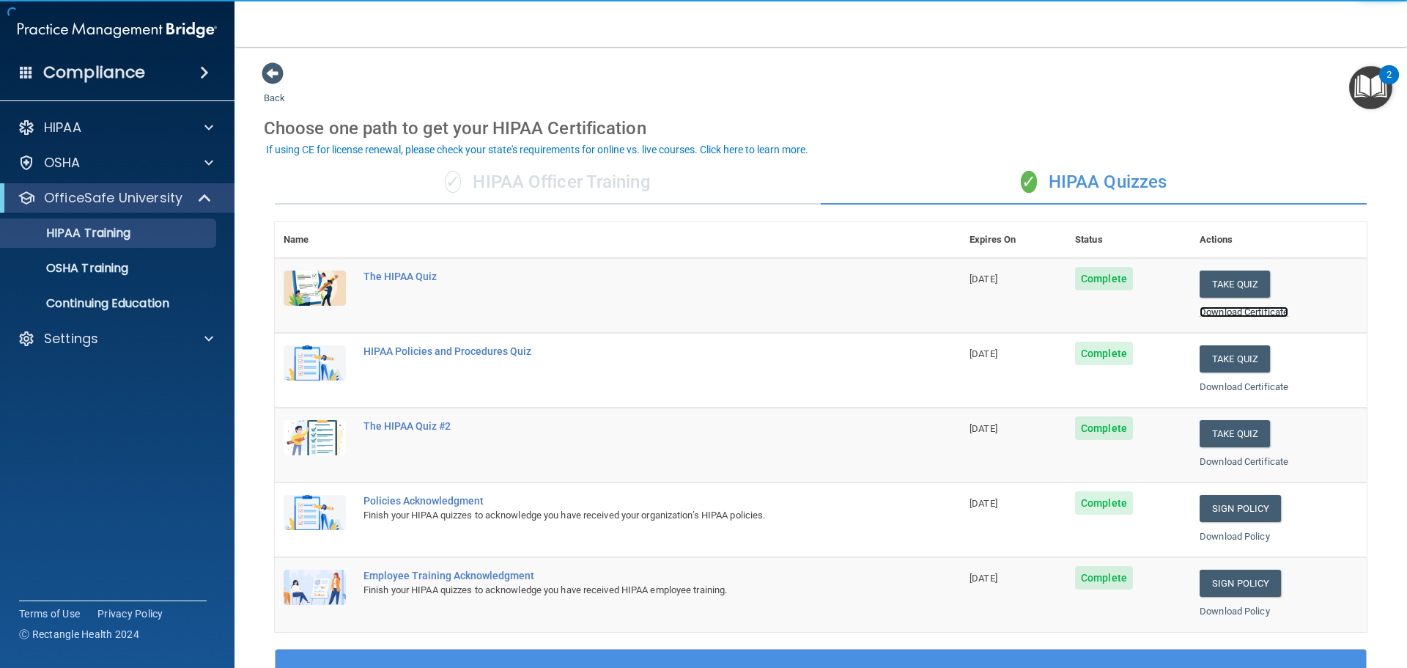
click at [1203, 311] on link "Download Certificate" at bounding box center [1244, 311] width 89 height 11
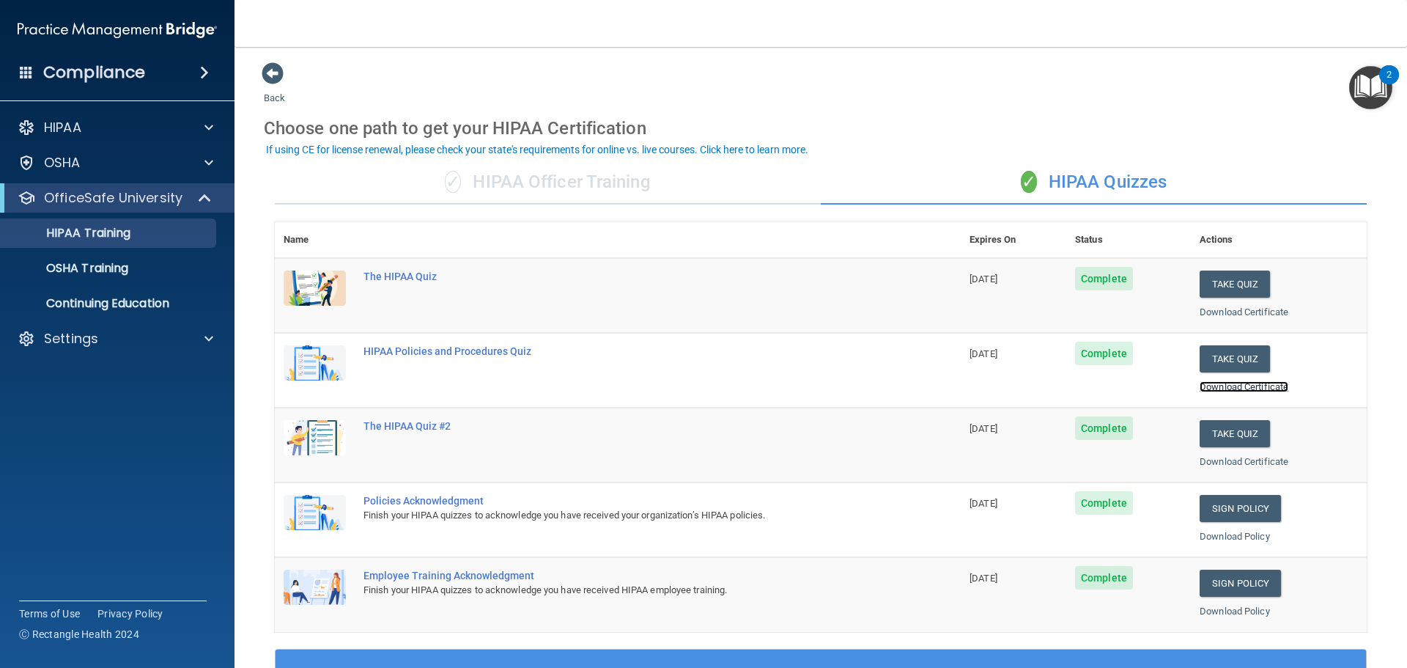
click at [1206, 388] on link "Download Certificate" at bounding box center [1244, 386] width 89 height 11
click at [1200, 462] on link "Download Certificate" at bounding box center [1244, 461] width 89 height 11
click at [103, 269] on p "OSHA Training" at bounding box center [69, 268] width 119 height 15
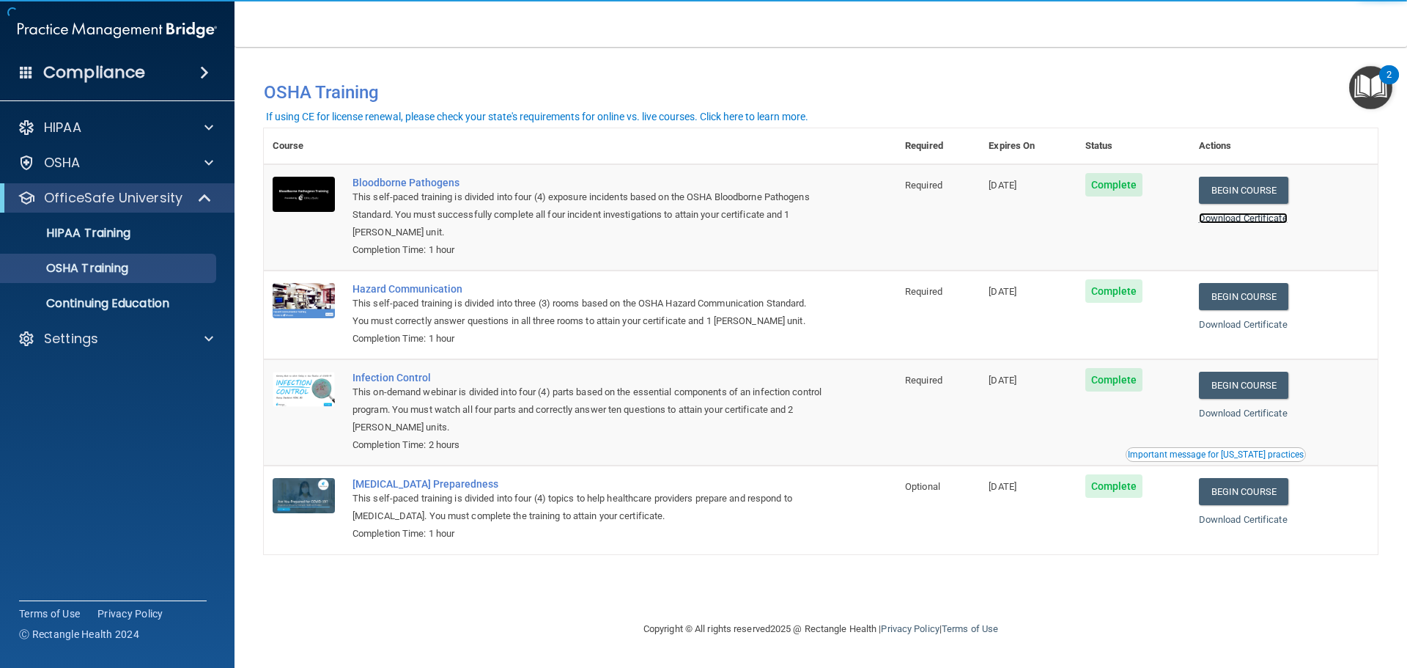
click at [1241, 222] on link "Download Certificate" at bounding box center [1243, 218] width 89 height 11
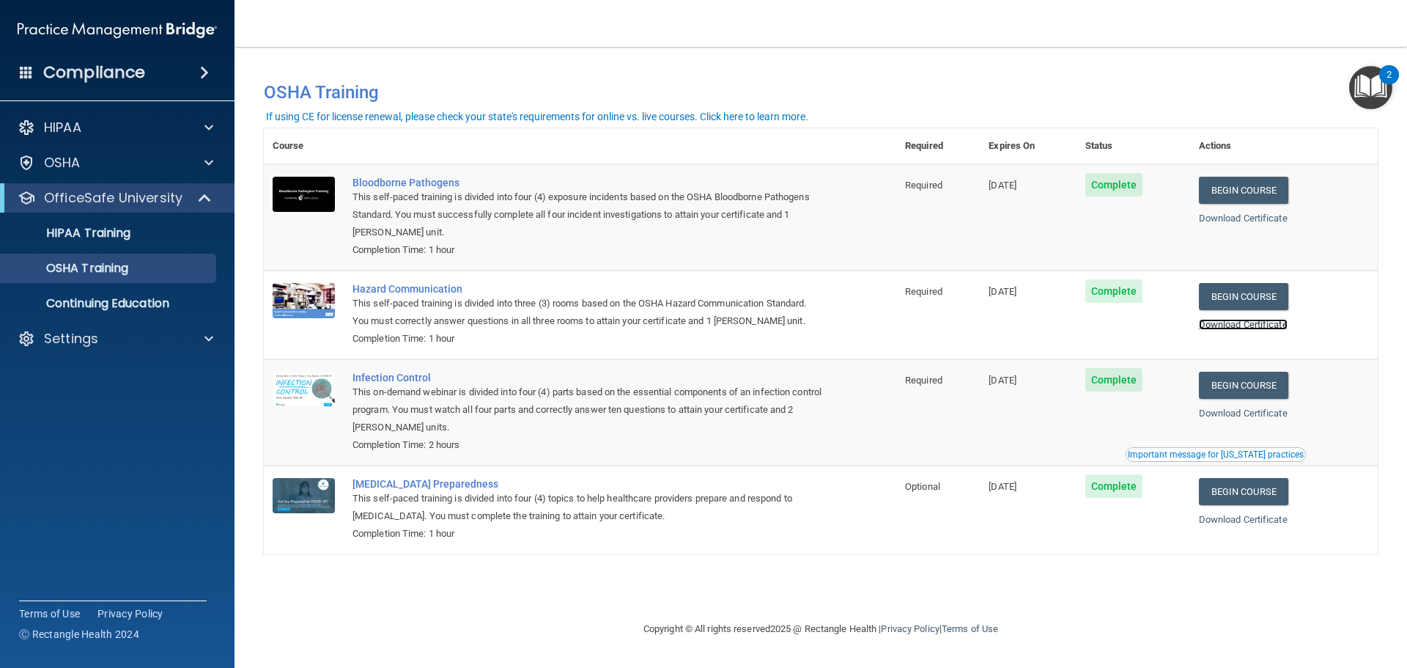
click at [1244, 326] on link "Download Certificate" at bounding box center [1243, 324] width 89 height 11
click at [1231, 412] on link "Download Certificate" at bounding box center [1243, 412] width 89 height 11
click at [1226, 520] on link "Download Certificate" at bounding box center [1243, 519] width 89 height 11
click at [36, 346] on div "Settings" at bounding box center [98, 339] width 182 height 18
click at [62, 404] on p "Sign Out" at bounding box center [110, 409] width 200 height 15
